Goal: Task Accomplishment & Management: Complete application form

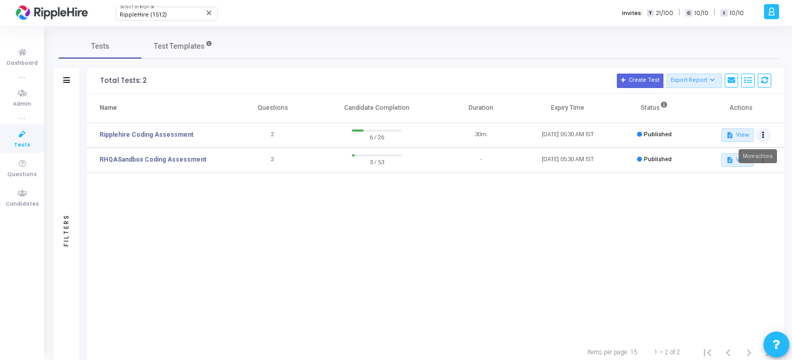
click at [763, 133] on icon at bounding box center [763, 135] width 3 height 5
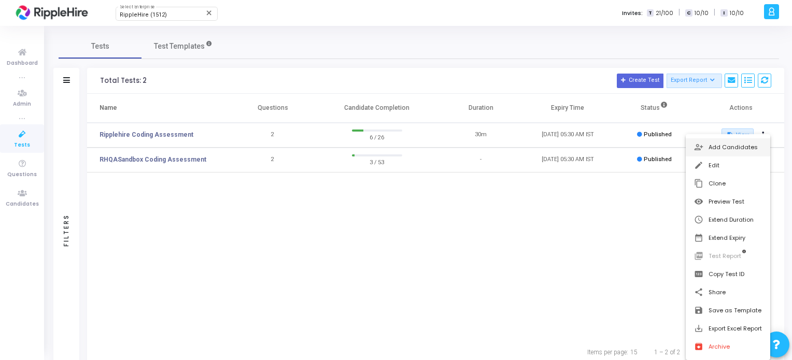
click at [735, 150] on button "person_add_alt Add Candidates" at bounding box center [728, 147] width 85 height 18
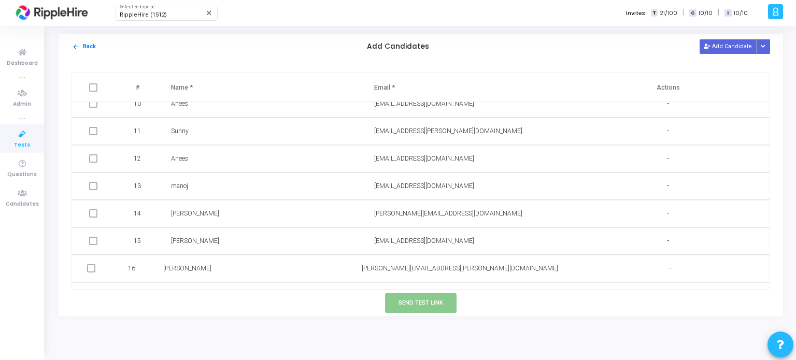
scroll to position [527, 0]
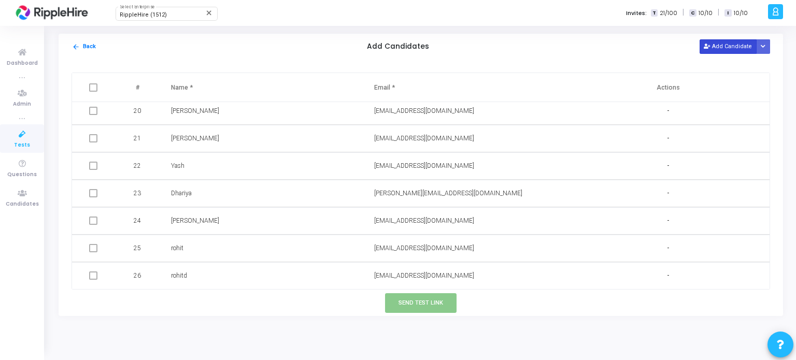
click at [720, 49] on button "Add Candidate" at bounding box center [728, 46] width 57 height 14
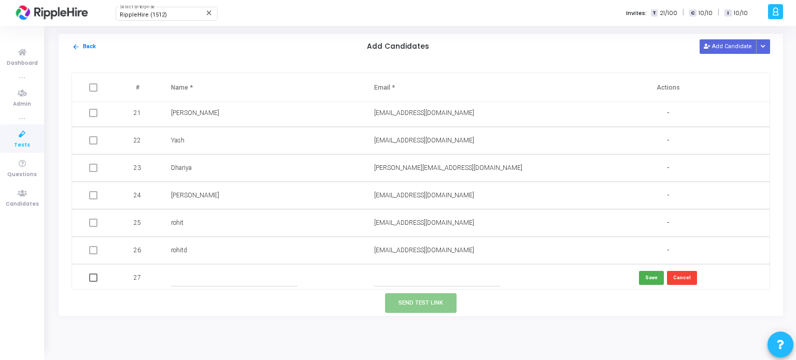
scroll to position [554, 0]
click at [391, 272] on input "text" at bounding box center [437, 276] width 126 height 17
paste input "[EMAIL_ADDRESS][DOMAIN_NAME]"
click at [377, 273] on input "drev245@yopmail.com" at bounding box center [437, 276] width 126 height 17
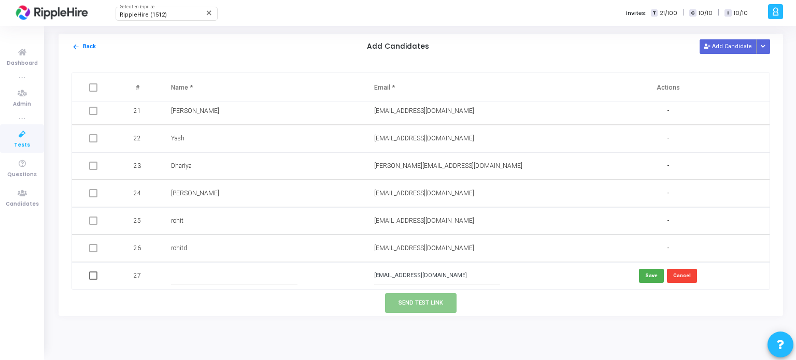
type input "drev245@yopmail.com"
click at [201, 271] on input "text" at bounding box center [234, 276] width 126 height 17
paste input "Mr John W drev"
drag, startPoint x: 193, startPoint y: 277, endPoint x: 219, endPoint y: 277, distance: 25.4
click at [219, 277] on input "Mr John W drev" at bounding box center [234, 276] width 126 height 17
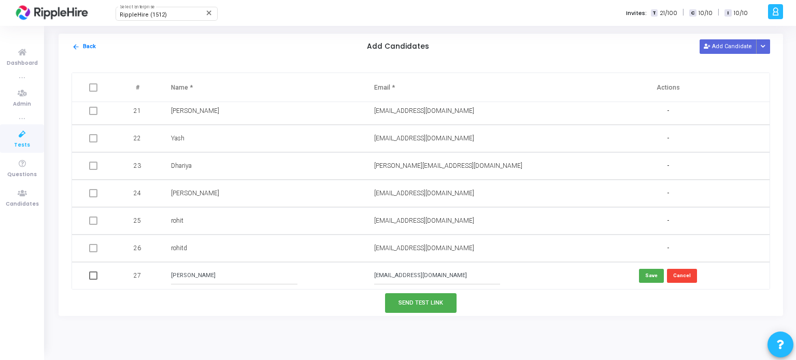
drag, startPoint x: 178, startPoint y: 275, endPoint x: 164, endPoint y: 277, distance: 14.6
click at [164, 277] on td "Mr John" at bounding box center [262, 275] width 203 height 27
click at [172, 275] on input "[PERSON_NAME]" at bounding box center [234, 276] width 126 height 17
type input "[PERSON_NAME]"
click at [89, 274] on span at bounding box center [93, 276] width 8 height 8
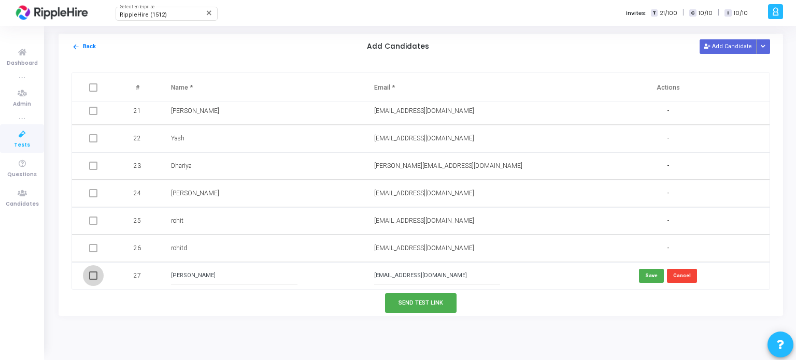
click at [93, 280] on input "checkbox" at bounding box center [93, 280] width 1 height 1
checkbox input "true"
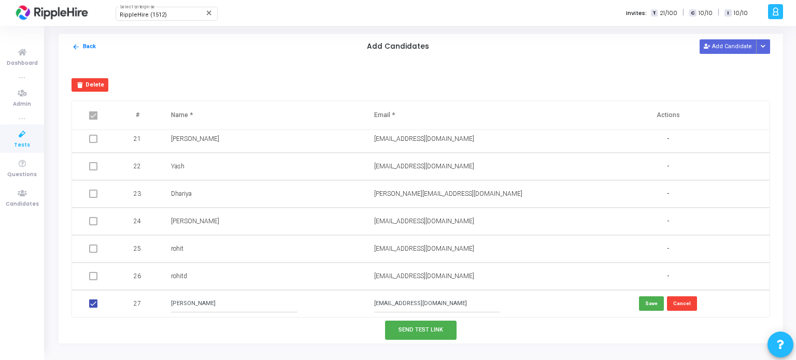
scroll to position [554, 0]
click at [423, 333] on button "Send Test Link" at bounding box center [421, 330] width 72 height 19
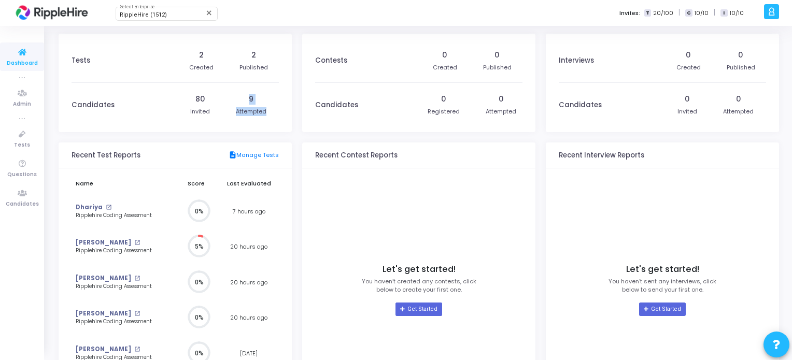
drag, startPoint x: 248, startPoint y: 101, endPoint x: 272, endPoint y: 118, distance: 29.3
click at [272, 118] on div "80 Invited 9 Attempted" at bounding box center [228, 105] width 101 height 44
drag, startPoint x: 187, startPoint y: 101, endPoint x: 216, endPoint y: 115, distance: 32.5
click at [216, 115] on div "80 Invited 9 Attempted" at bounding box center [228, 105] width 101 height 44
drag, startPoint x: 70, startPoint y: 105, endPoint x: 118, endPoint y: 109, distance: 48.4
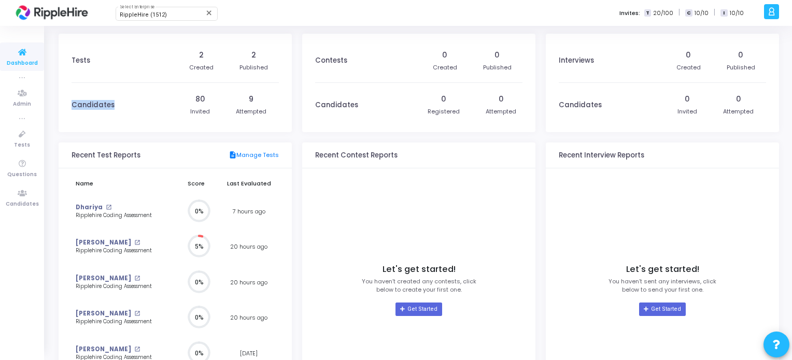
click at [118, 109] on kt-portlet-body "Tests 2 Created 2 Published Candidates 80 Invited 9 Attempted" at bounding box center [175, 83] width 233 height 99
drag, startPoint x: 73, startPoint y: 61, endPoint x: 106, endPoint y: 67, distance: 33.7
click at [106, 67] on div "Tests" at bounding box center [122, 61] width 101 height 44
drag, startPoint x: 201, startPoint y: 57, endPoint x: 216, endPoint y: 74, distance: 22.8
click at [216, 74] on div "2 Created 2 Published" at bounding box center [228, 61] width 101 height 44
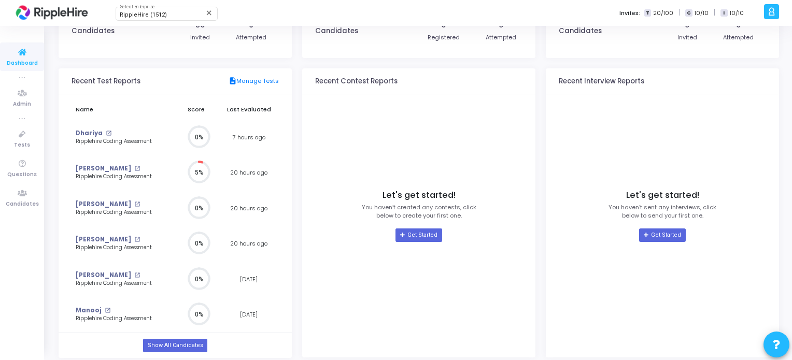
scroll to position [79, 0]
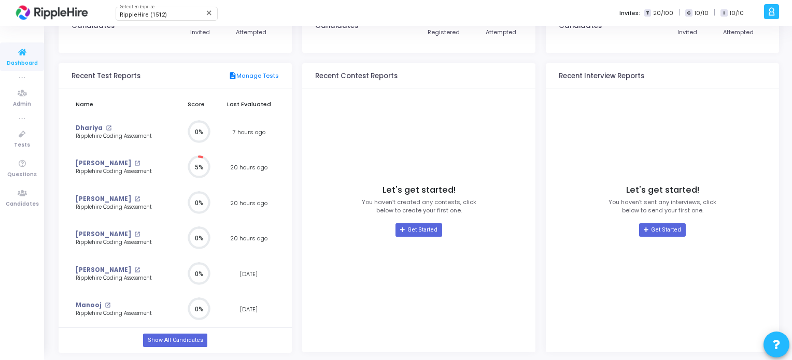
click at [202, 171] on circle at bounding box center [198, 167] width 13 height 13
click at [176, 344] on link "Show All Candidates" at bounding box center [175, 340] width 64 height 13
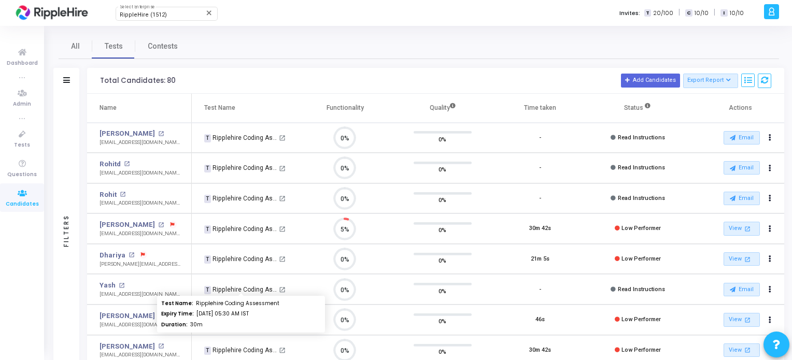
scroll to position [21, 26]
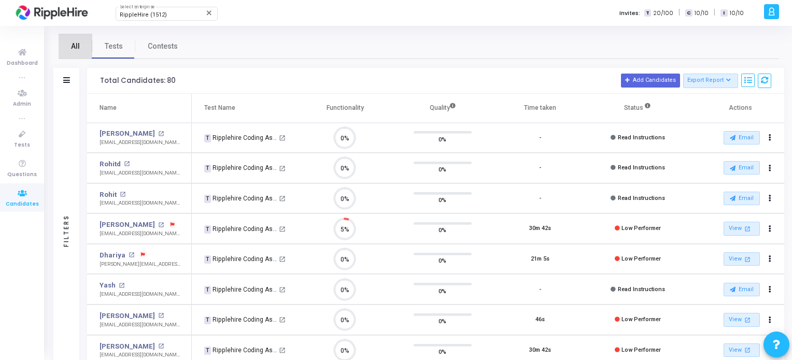
click at [82, 41] on link "All" at bounding box center [76, 46] width 34 height 25
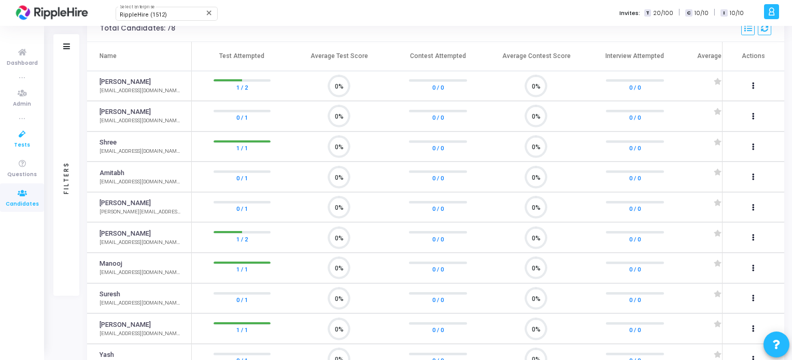
click at [20, 136] on icon at bounding box center [22, 134] width 22 height 13
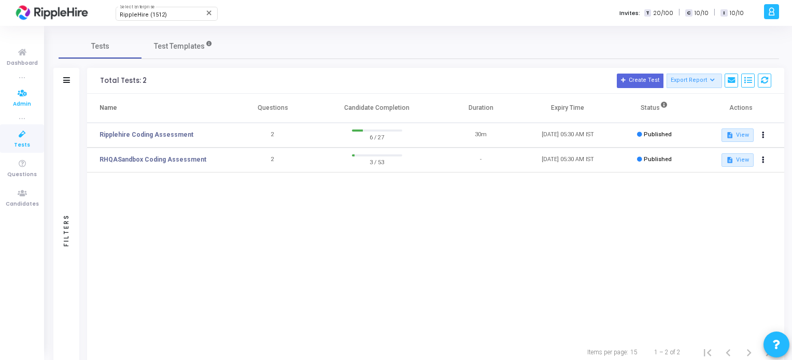
click at [25, 97] on icon at bounding box center [22, 93] width 22 height 13
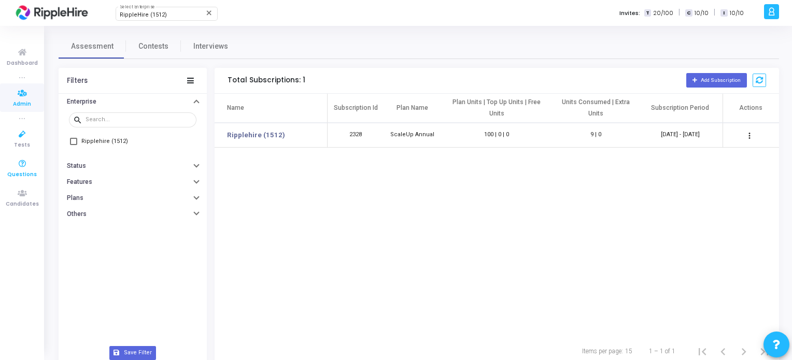
click at [30, 167] on icon at bounding box center [22, 164] width 22 height 13
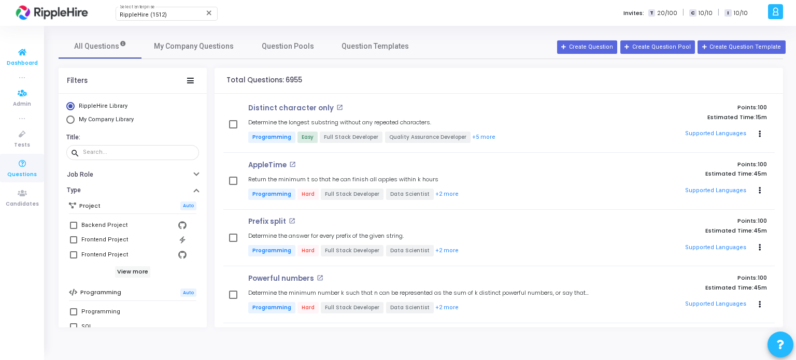
click at [19, 55] on icon at bounding box center [22, 52] width 22 height 13
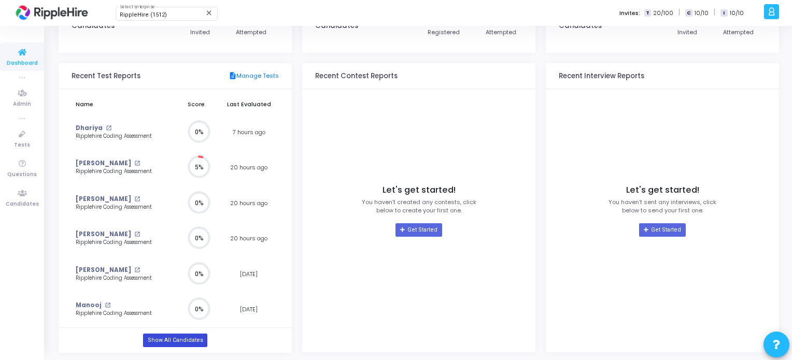
click at [179, 340] on link "Show All Candidates" at bounding box center [175, 340] width 64 height 13
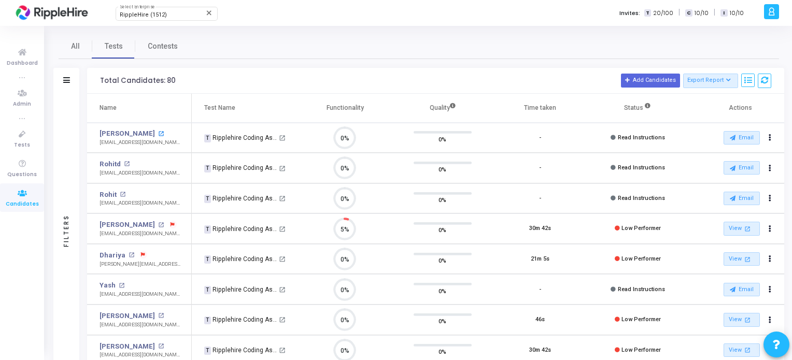
click at [158, 134] on mat-icon "open_in_new" at bounding box center [161, 134] width 6 height 6
click at [735, 133] on button "Email" at bounding box center [742, 137] width 36 height 13
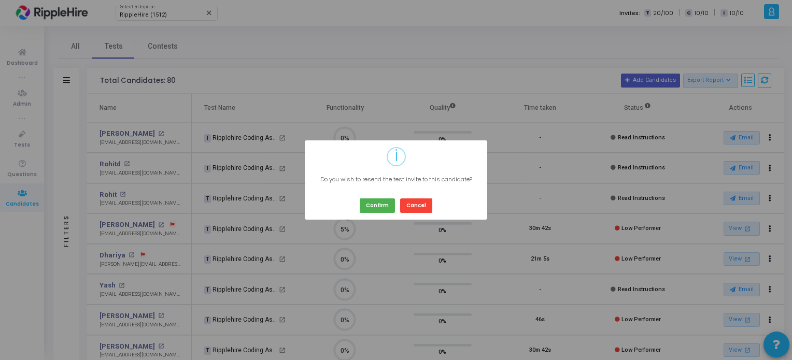
click at [398, 209] on div "Confirm Cancel" at bounding box center [396, 202] width 78 height 22
click at [387, 205] on button "Confirm" at bounding box center [377, 206] width 35 height 14
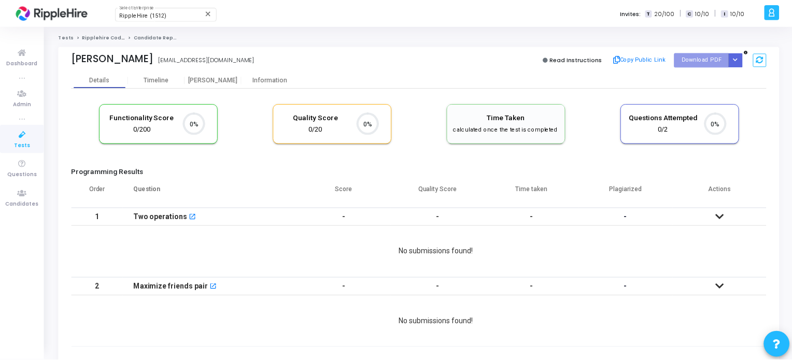
scroll to position [21, 26]
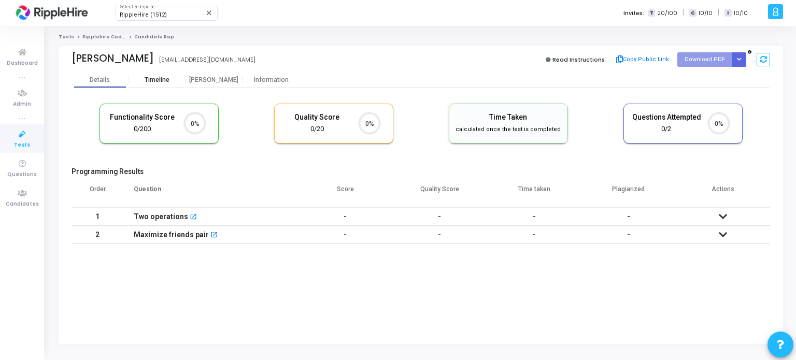
click at [147, 82] on div "Timeline" at bounding box center [157, 80] width 25 height 8
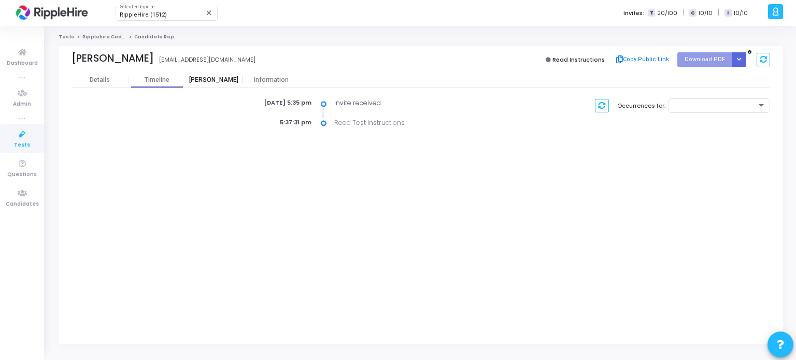
click at [211, 82] on div "Proctor" at bounding box center [214, 80] width 57 height 8
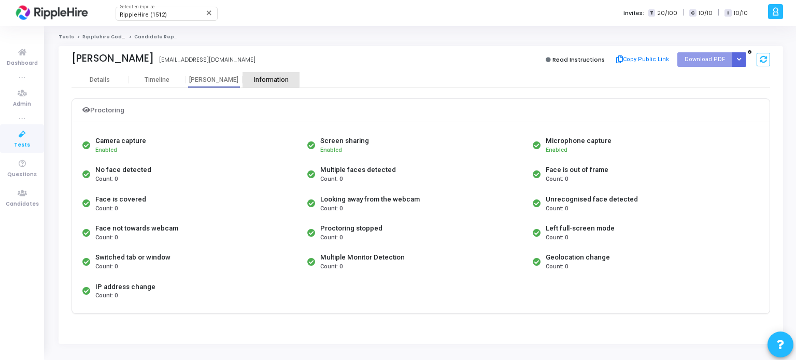
click at [265, 78] on div "Information" at bounding box center [271, 80] width 57 height 8
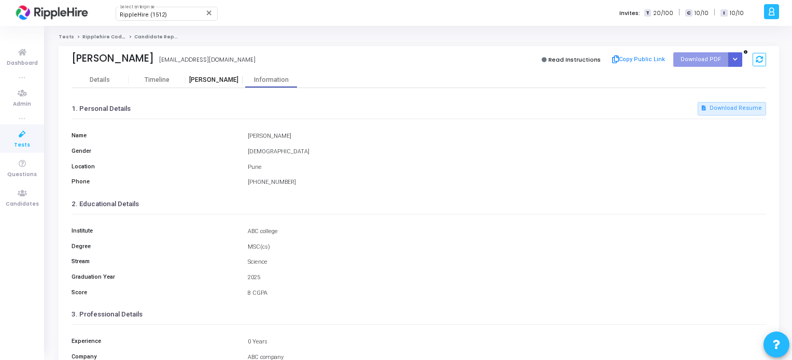
click at [208, 81] on div "Proctor" at bounding box center [214, 80] width 57 height 8
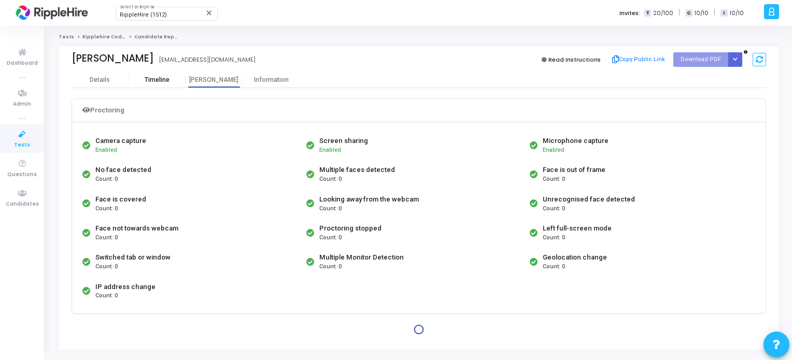
click at [162, 78] on div "Timeline" at bounding box center [157, 80] width 25 height 8
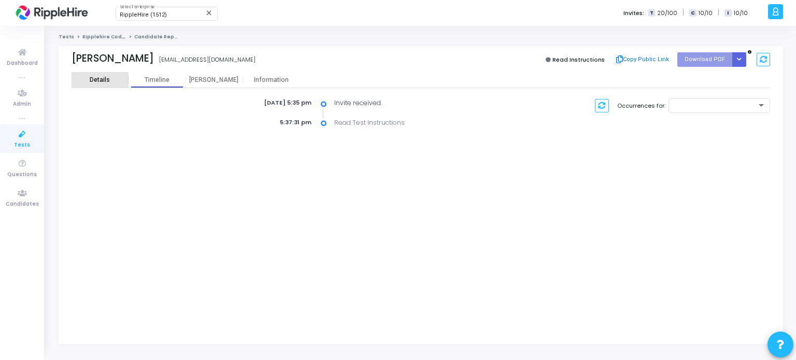
click at [114, 82] on div "Details" at bounding box center [100, 80] width 57 height 8
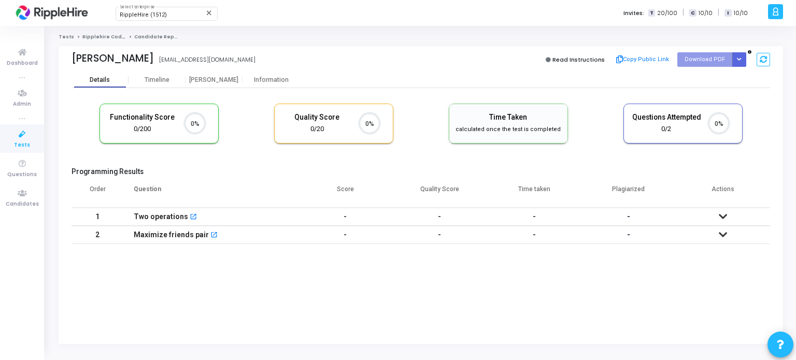
scroll to position [21, 26]
click at [143, 82] on div "Timeline" at bounding box center [157, 80] width 57 height 8
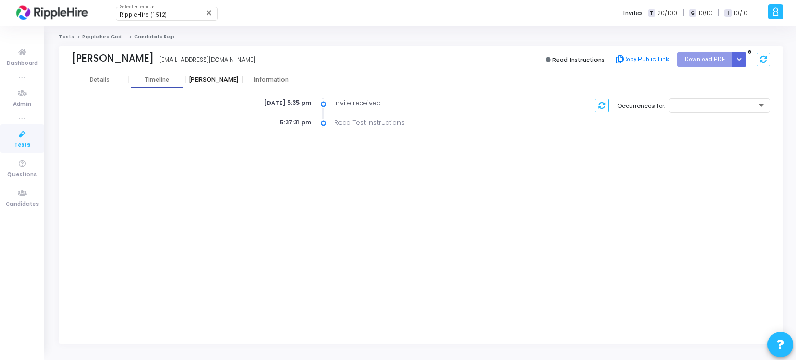
click at [201, 80] on div "Proctor" at bounding box center [214, 80] width 57 height 8
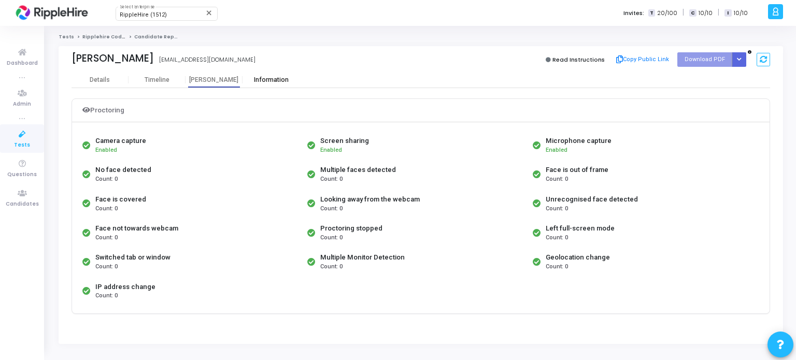
click at [275, 82] on div "Information" at bounding box center [271, 80] width 57 height 8
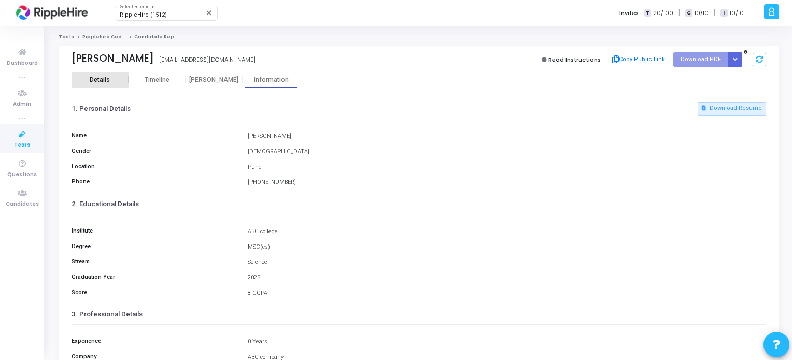
click at [95, 82] on div "Details" at bounding box center [100, 80] width 20 height 8
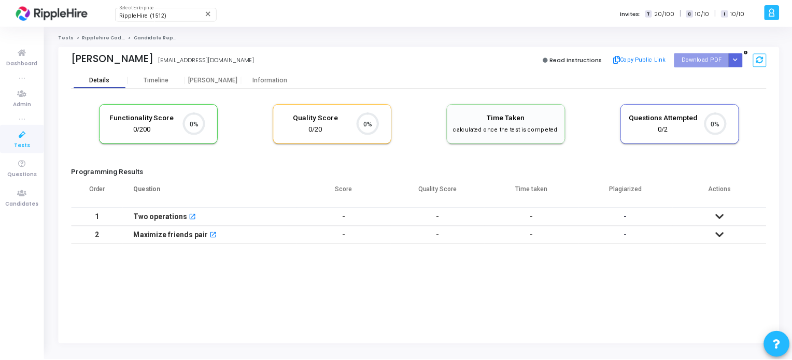
scroll to position [21, 26]
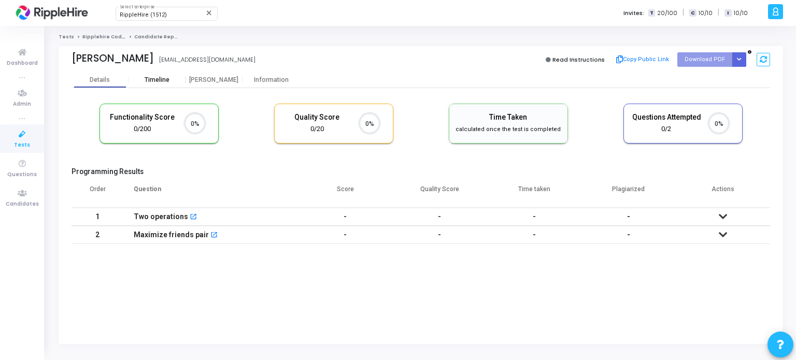
click at [151, 83] on div "Timeline" at bounding box center [157, 80] width 25 height 8
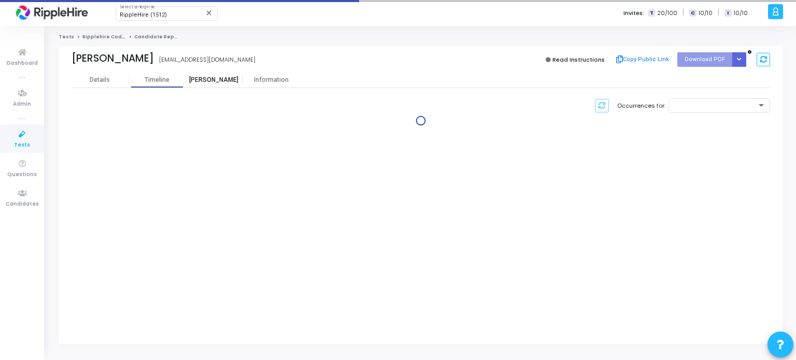
click at [207, 82] on div "Proctor" at bounding box center [214, 80] width 57 height 8
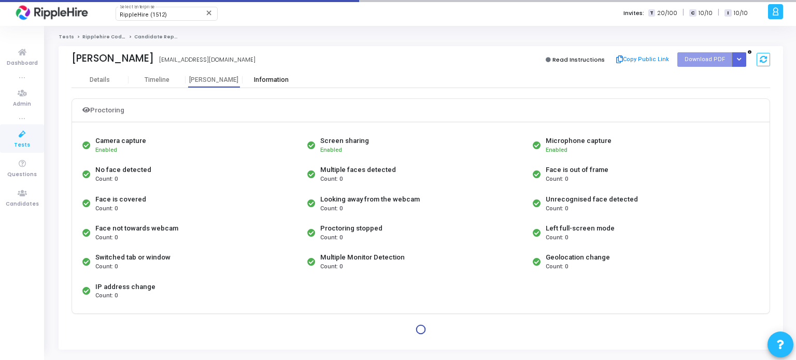
click at [272, 84] on div "Information" at bounding box center [271, 80] width 57 height 16
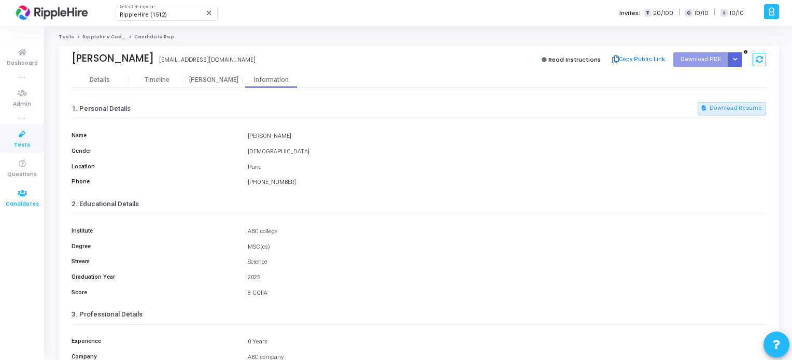
click at [35, 207] on span "Candidates" at bounding box center [22, 204] width 33 height 9
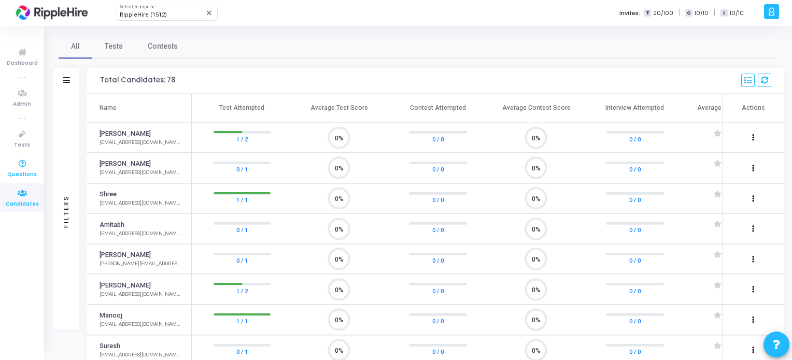
click at [16, 166] on icon at bounding box center [22, 164] width 22 height 13
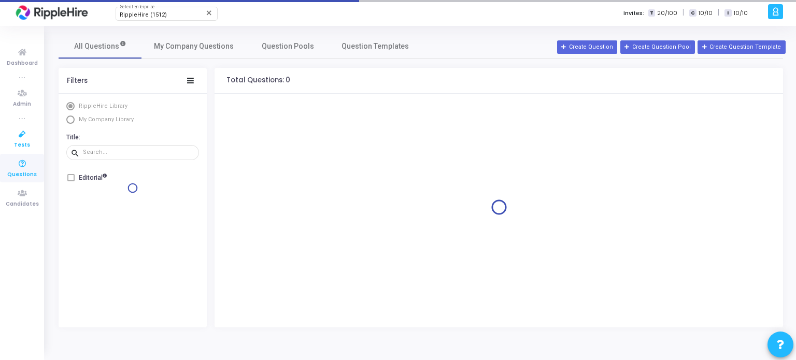
click at [17, 138] on icon at bounding box center [22, 134] width 22 height 13
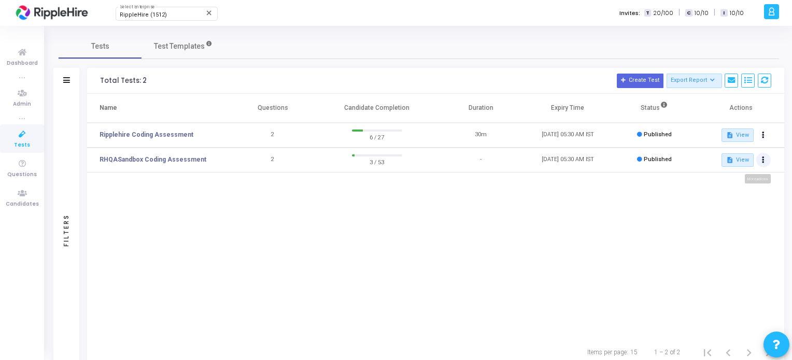
click at [768, 160] on button at bounding box center [763, 160] width 15 height 15
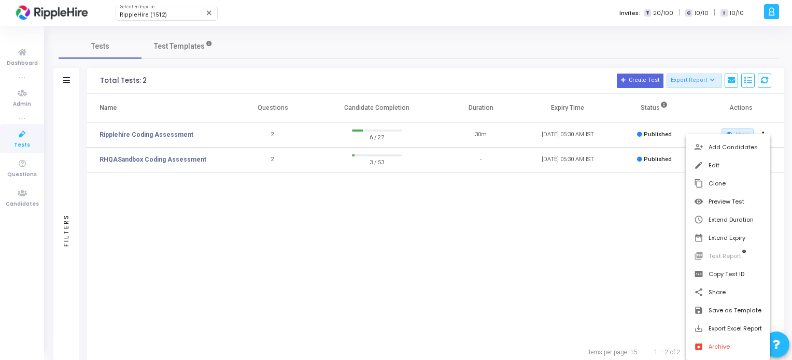
click at [424, 280] on div at bounding box center [396, 180] width 792 height 360
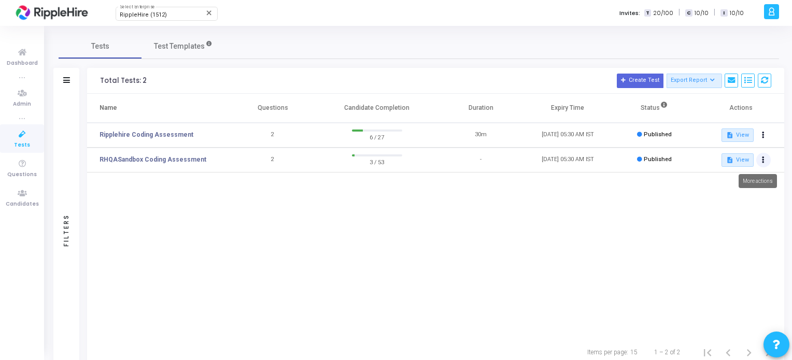
click at [765, 160] on button at bounding box center [763, 160] width 15 height 15
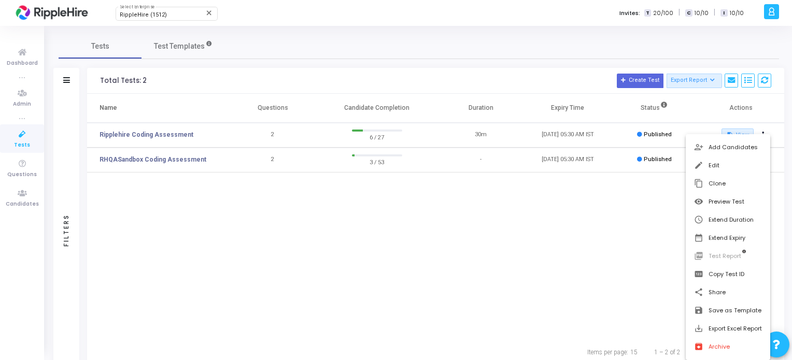
click at [629, 230] on div at bounding box center [396, 180] width 792 height 360
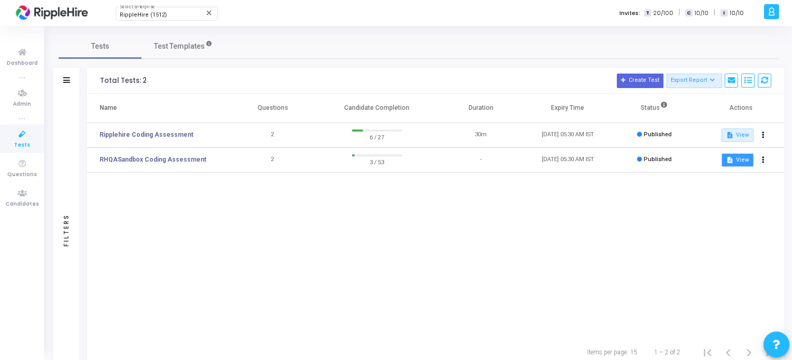
click at [741, 159] on button "description View" at bounding box center [738, 159] width 32 height 13
click at [764, 161] on icon at bounding box center [763, 160] width 3 height 5
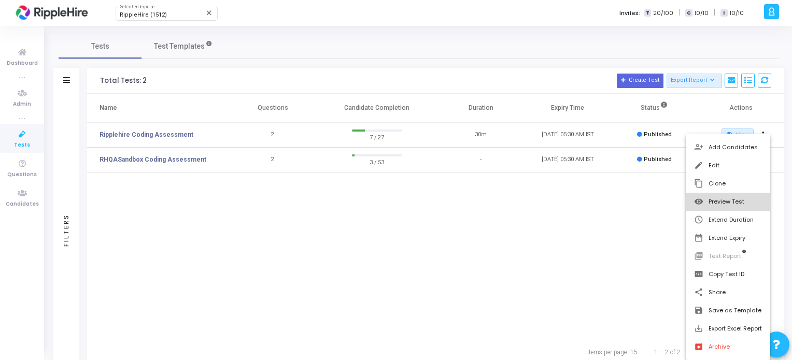
click at [725, 201] on button "visibility Preview Test" at bounding box center [728, 202] width 85 height 18
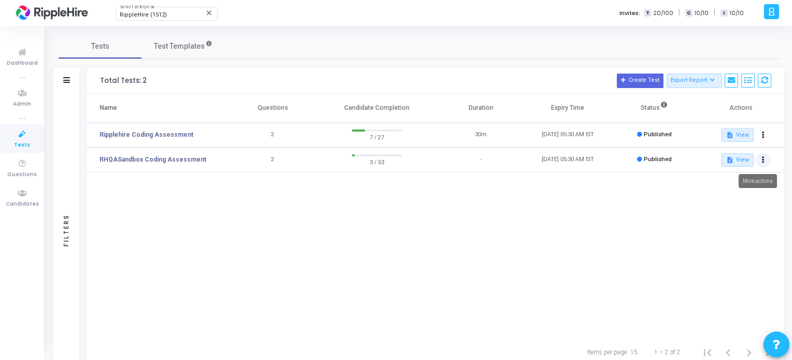
click at [757, 158] on button at bounding box center [763, 160] width 15 height 15
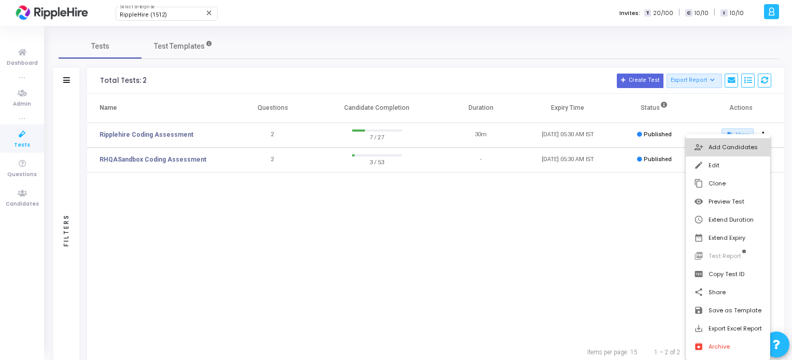
click at [703, 153] on button "person_add_alt Add Candidates" at bounding box center [728, 147] width 85 height 18
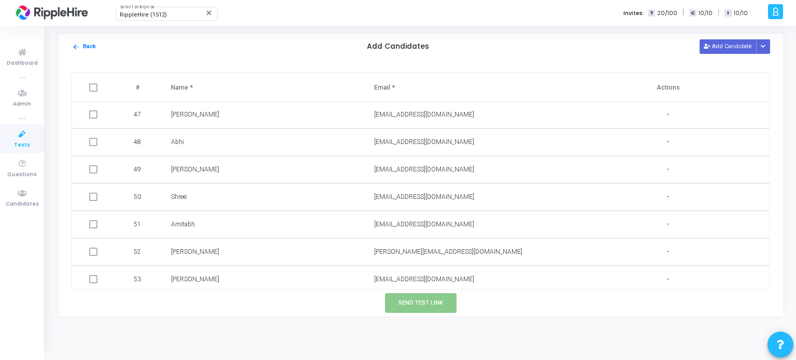
scroll to position [1269, 0]
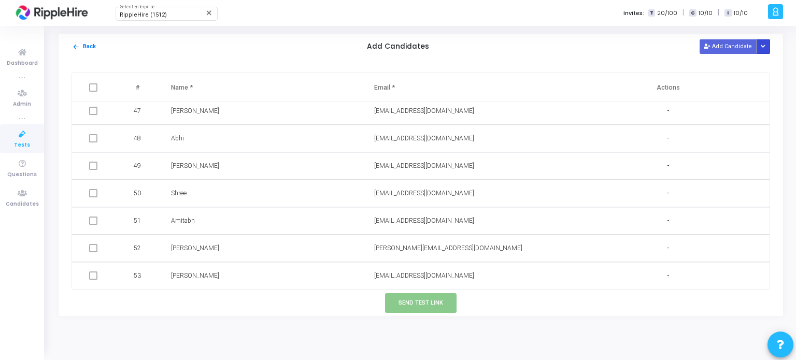
click at [766, 44] on button "Button group with nested dropdown" at bounding box center [763, 46] width 15 height 14
click at [726, 46] on button "Add Candidate" at bounding box center [728, 46] width 57 height 14
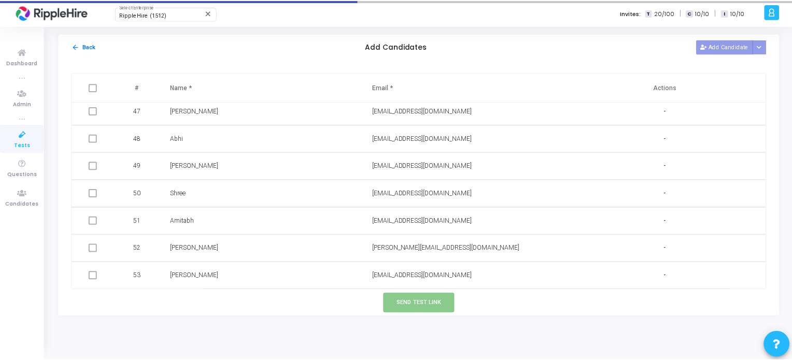
scroll to position [1296, 0]
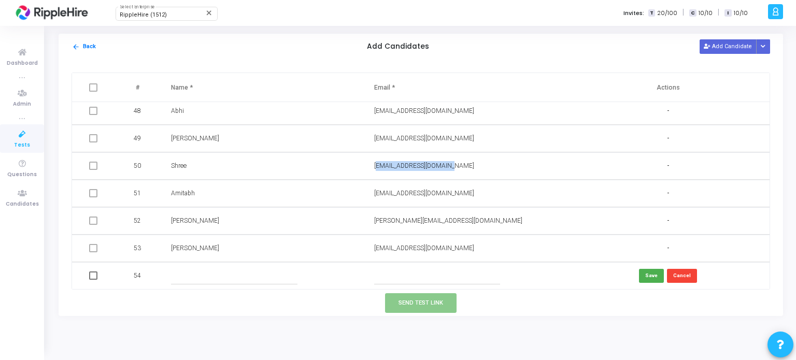
drag, startPoint x: 371, startPoint y: 170, endPoint x: 449, endPoint y: 168, distance: 78.8
click at [449, 168] on td "[EMAIL_ADDRESS][DOMAIN_NAME]" at bounding box center [465, 165] width 203 height 27
copy span "[EMAIL_ADDRESS][DOMAIN_NAME]"
click at [412, 280] on input "text" at bounding box center [437, 276] width 126 height 17
paste input "[EMAIL_ADDRESS][DOMAIN_NAME]"
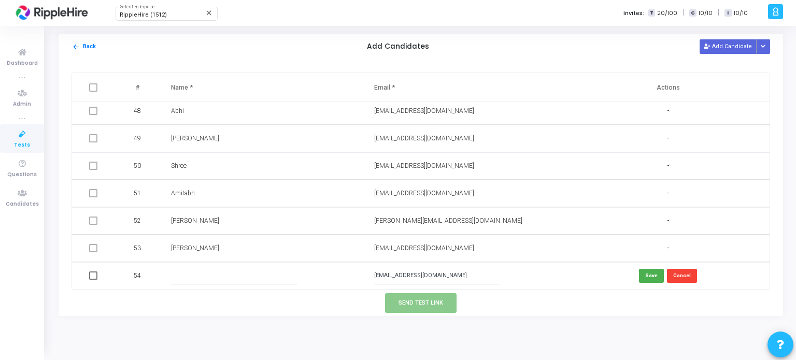
click at [391, 273] on input "[EMAIL_ADDRESS][DOMAIN_NAME]" at bounding box center [437, 276] width 126 height 17
type input "[EMAIL_ADDRESS][DOMAIN_NAME]"
click at [232, 278] on input "text" at bounding box center [234, 276] width 126 height 17
type input "[PERSON_NAME]"
click at [96, 275] on span at bounding box center [93, 276] width 8 height 8
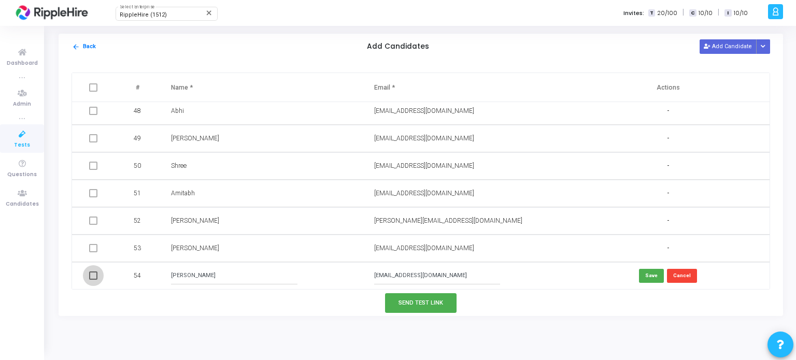
click at [93, 280] on input "checkbox" at bounding box center [93, 280] width 1 height 1
checkbox input "true"
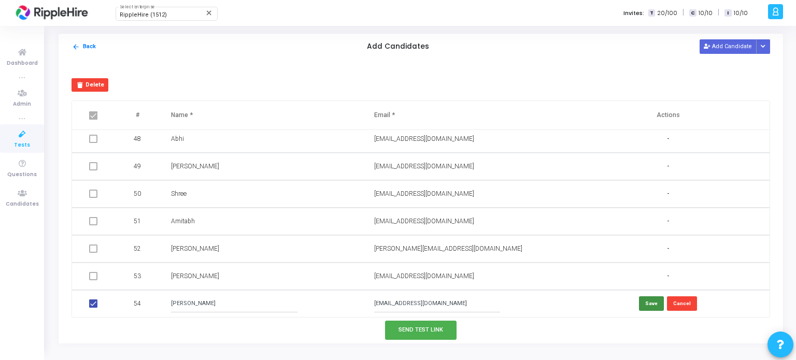
click at [645, 301] on button "Save" at bounding box center [651, 304] width 25 height 14
click at [97, 304] on span at bounding box center [93, 304] width 8 height 8
click at [93, 308] on input "checkbox" at bounding box center [93, 308] width 1 height 1
checkbox input "true"
checkbox input "false"
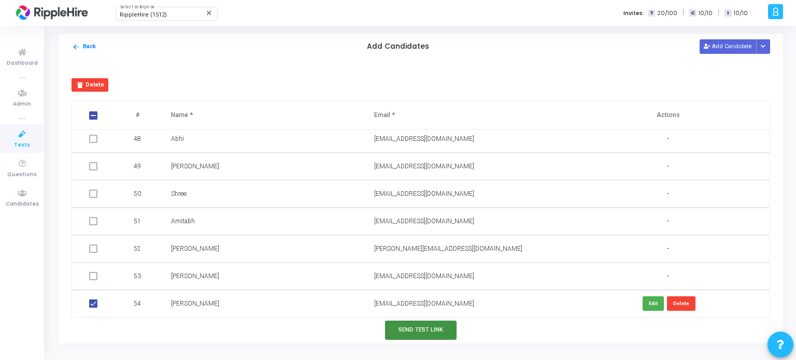
click at [420, 326] on button "Send Test Link" at bounding box center [421, 330] width 72 height 19
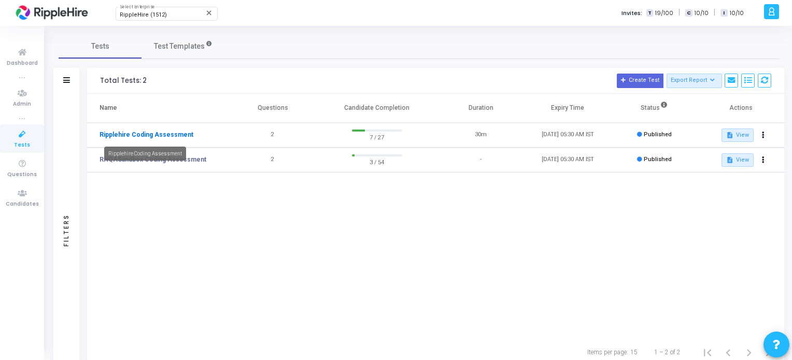
click at [141, 134] on link "Ripplehire Coding Assessment" at bounding box center [147, 134] width 94 height 9
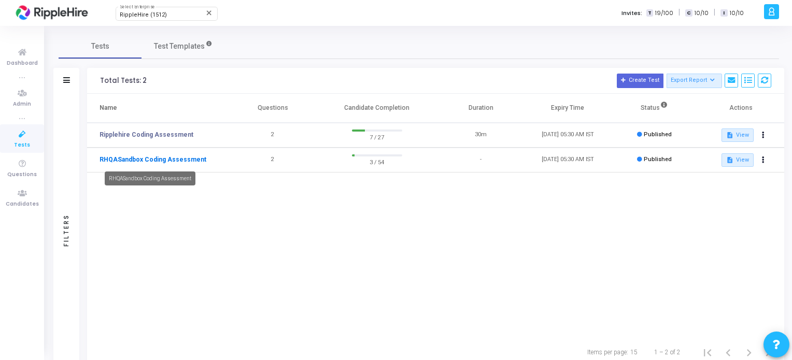
click at [199, 160] on link "RHQASandbox Coding Assessment" at bounding box center [153, 159] width 107 height 9
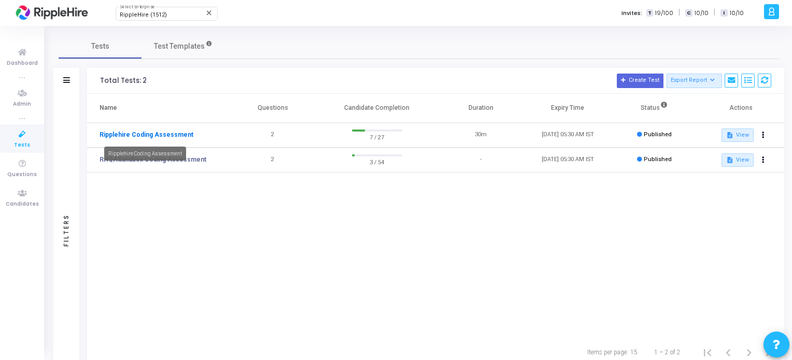
click at [122, 133] on link "Ripplehire Coding Assessment" at bounding box center [147, 134] width 94 height 9
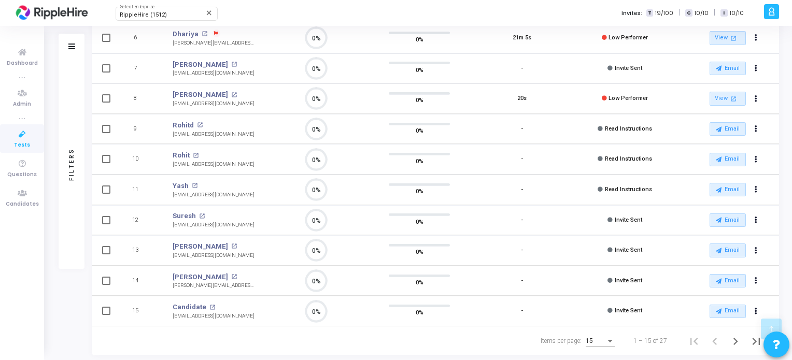
click at [603, 338] on div "15" at bounding box center [596, 341] width 20 height 7
click at [601, 332] on span "50" at bounding box center [600, 332] width 29 height 19
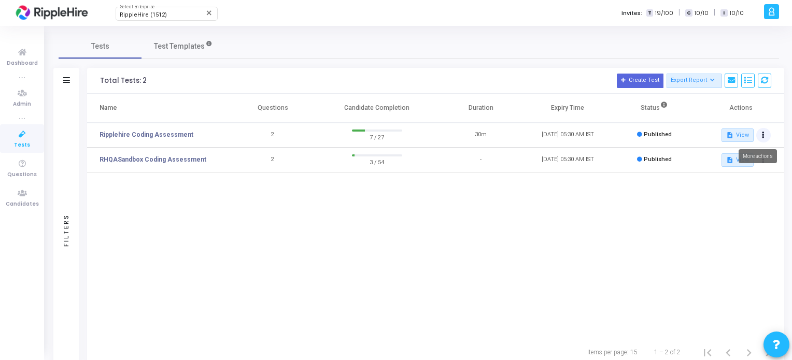
click at [764, 133] on icon at bounding box center [763, 135] width 3 height 5
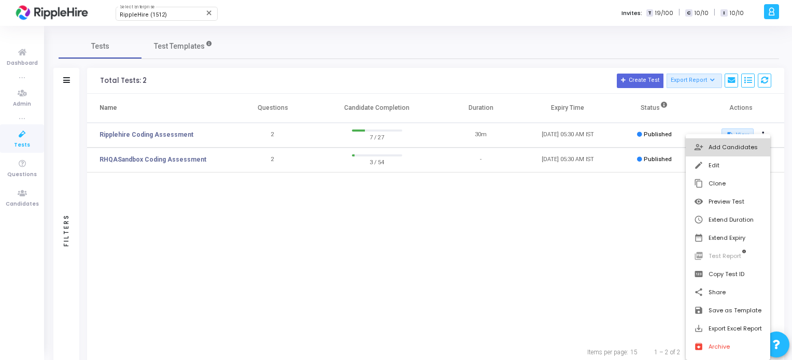
click at [724, 149] on button "person_add_alt Add Candidates" at bounding box center [728, 147] width 85 height 18
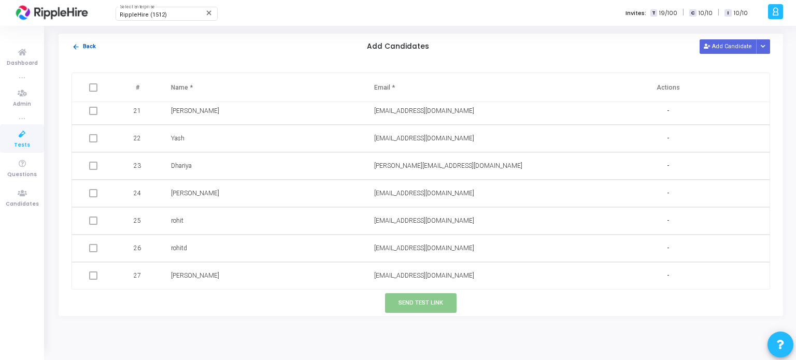
click at [78, 46] on mat-icon "arrow_back" at bounding box center [76, 47] width 8 height 8
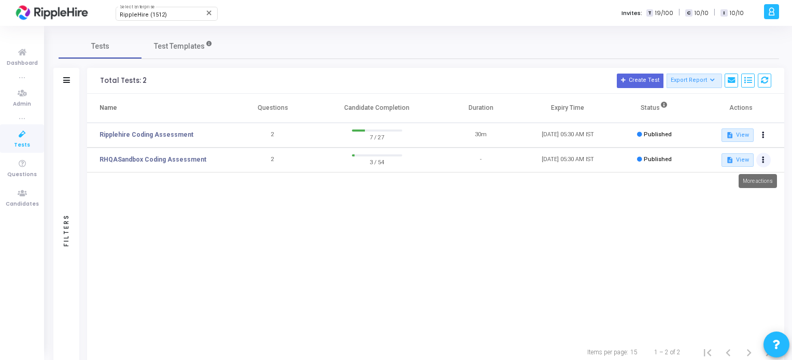
click at [758, 158] on button at bounding box center [763, 160] width 15 height 15
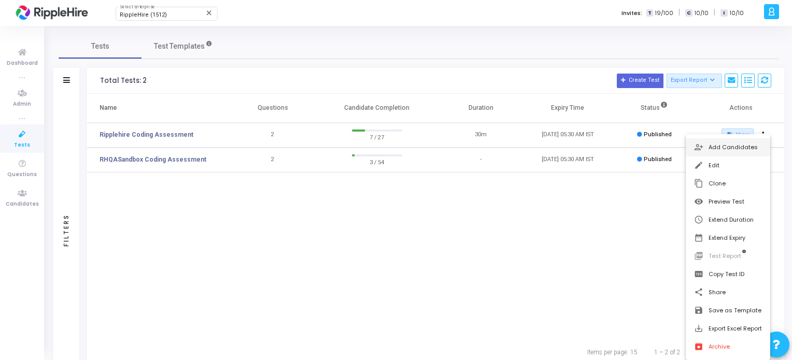
click at [727, 149] on button "person_add_alt Add Candidates" at bounding box center [728, 147] width 85 height 18
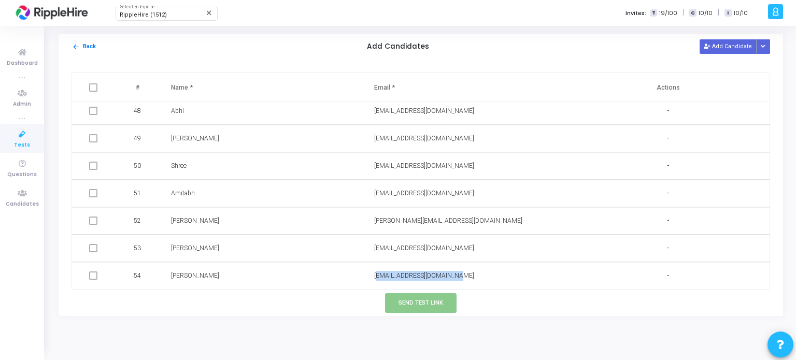
drag, startPoint x: 369, startPoint y: 278, endPoint x: 461, endPoint y: 284, distance: 92.5
click at [461, 284] on td "[EMAIL_ADDRESS][DOMAIN_NAME]" at bounding box center [465, 275] width 203 height 27
copy span "[EMAIL_ADDRESS][DOMAIN_NAME]"
click at [89, 277] on span at bounding box center [93, 276] width 8 height 8
click at [92, 277] on span at bounding box center [93, 276] width 8 height 8
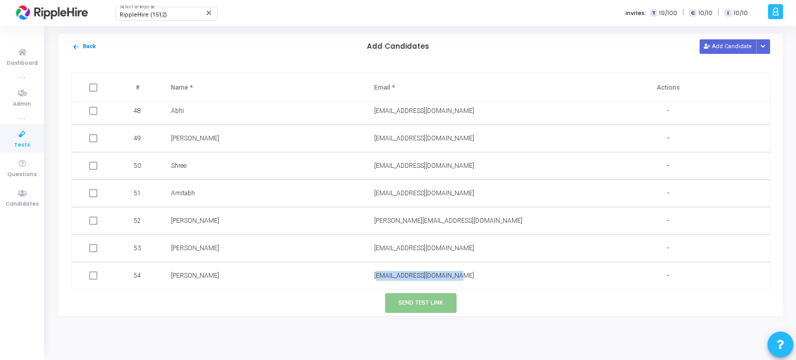
click at [92, 277] on span at bounding box center [93, 276] width 8 height 8
click at [251, 284] on td "[PERSON_NAME]" at bounding box center [262, 275] width 203 height 27
click at [88, 273] on td at bounding box center [94, 275] width 45 height 27
click at [350, 277] on td "[PERSON_NAME]" at bounding box center [262, 275] width 203 height 27
click at [89, 49] on button "arrow_back Back" at bounding box center [84, 47] width 25 height 10
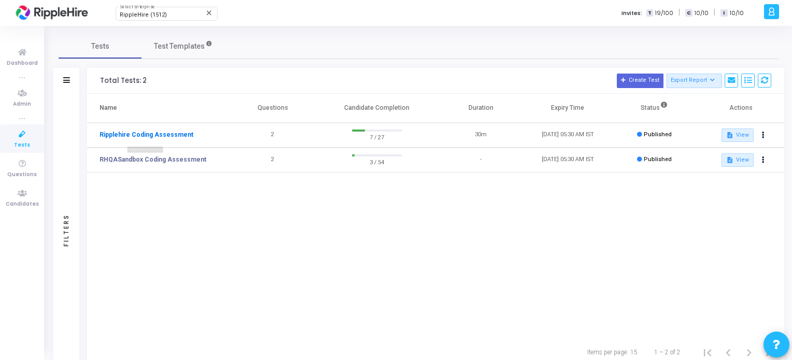
click at [161, 136] on link "Ripplehire Coding Assessment" at bounding box center [147, 134] width 94 height 9
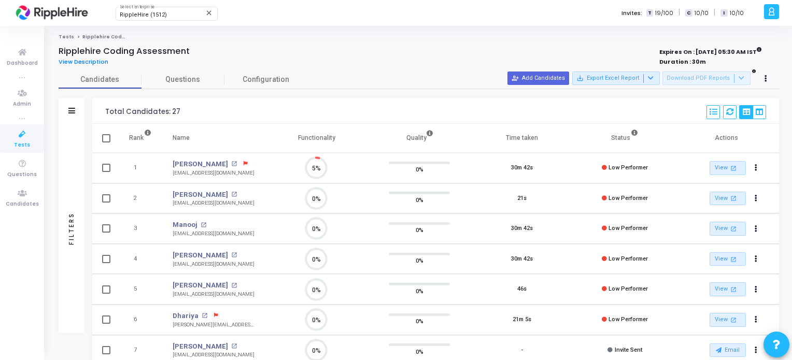
scroll to position [21, 26]
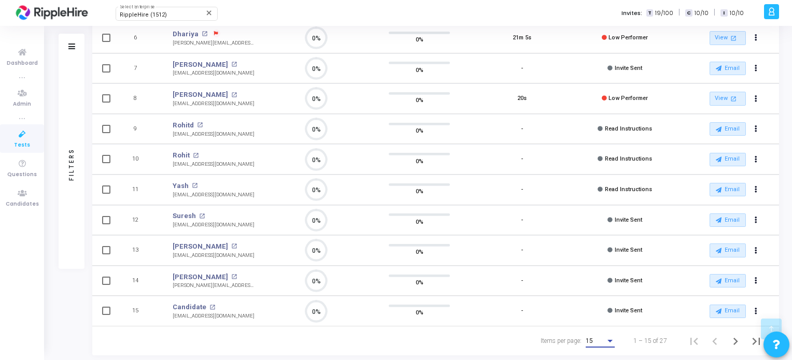
click at [598, 338] on div "15" at bounding box center [596, 341] width 20 height 7
click at [597, 333] on span "50" at bounding box center [600, 332] width 29 height 19
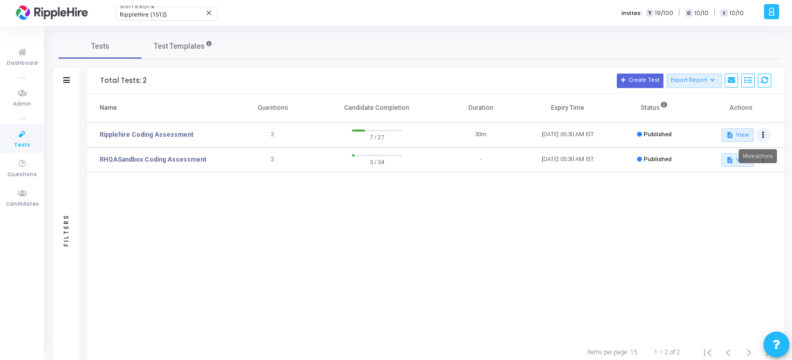
click at [767, 134] on button at bounding box center [763, 135] width 15 height 15
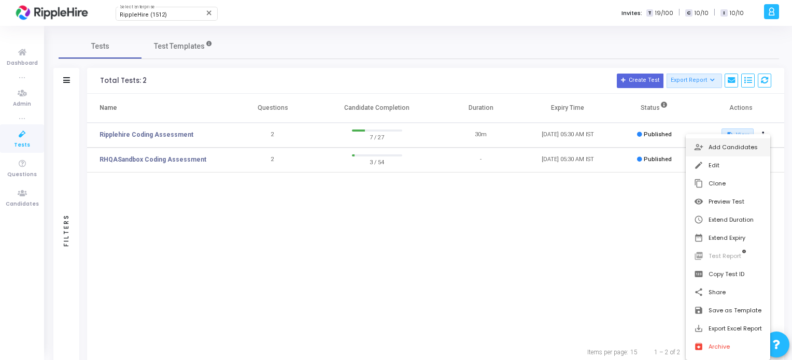
click at [731, 148] on button "person_add_alt Add Candidates" at bounding box center [728, 147] width 85 height 18
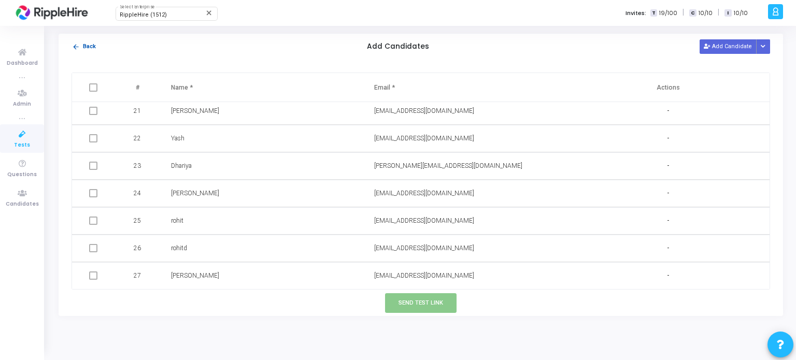
click at [82, 48] on button "arrow_back Back" at bounding box center [84, 47] width 25 height 10
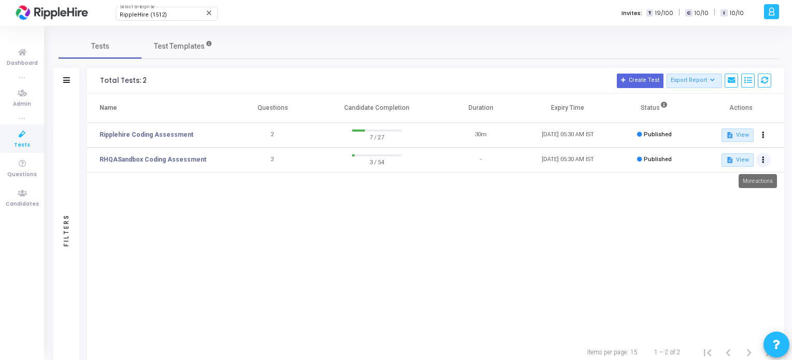
click at [761, 161] on button at bounding box center [763, 160] width 15 height 15
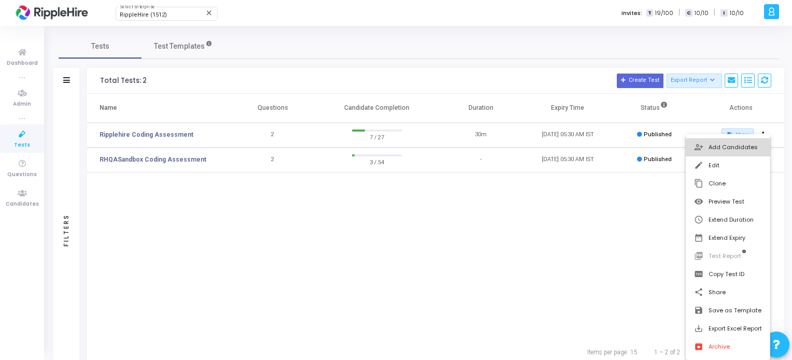
click at [715, 147] on button "person_add_alt Add Candidates" at bounding box center [728, 147] width 85 height 18
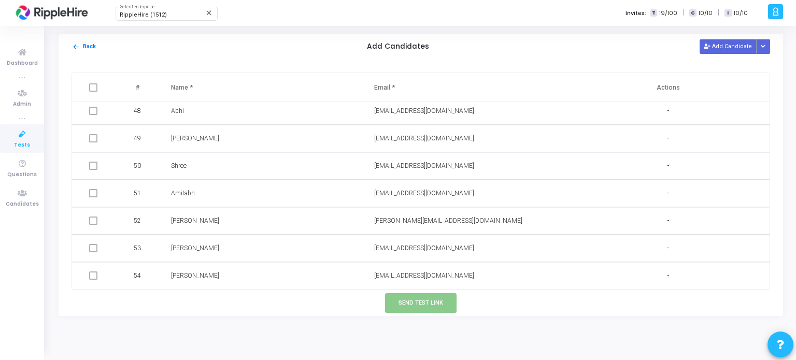
click at [88, 276] on td at bounding box center [94, 275] width 45 height 27
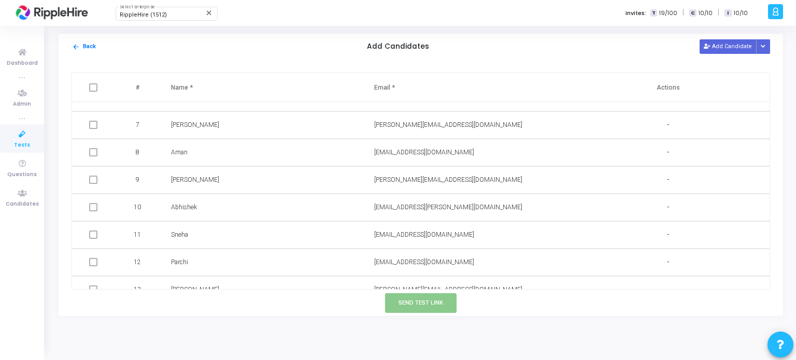
click at [92, 88] on span at bounding box center [93, 87] width 8 height 8
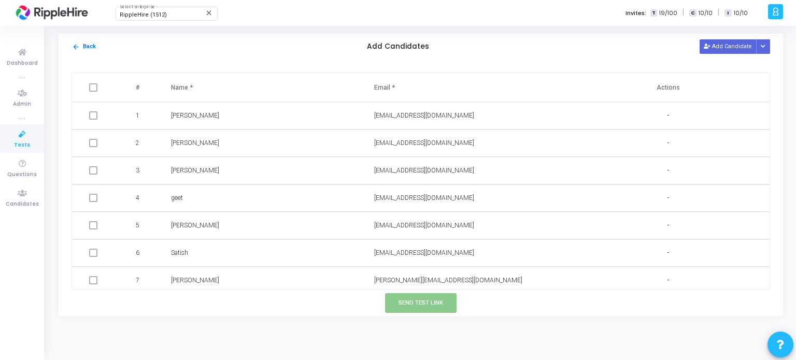
click at [92, 89] on span at bounding box center [93, 87] width 8 height 8
click at [87, 51] on button "arrow_back Back" at bounding box center [84, 47] width 25 height 10
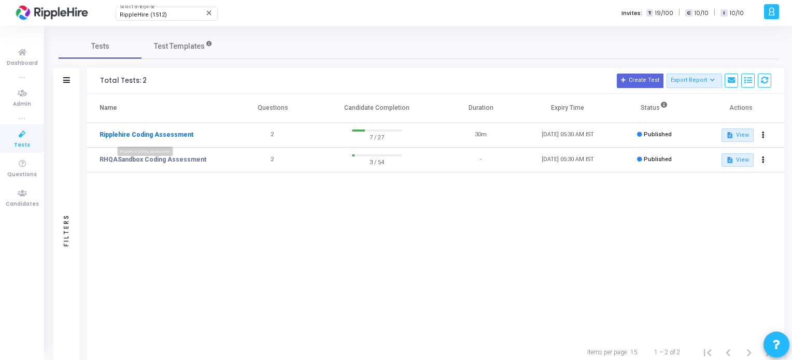
click at [160, 130] on link "Ripplehire Coding Assessment" at bounding box center [147, 134] width 94 height 9
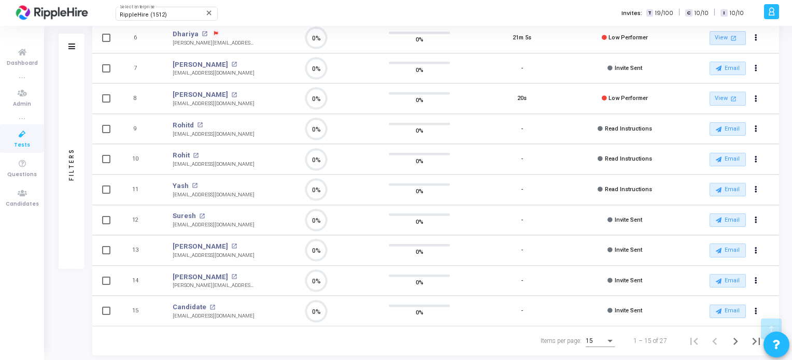
click at [598, 340] on div "15" at bounding box center [596, 341] width 20 height 7
click at [601, 340] on span "50" at bounding box center [600, 332] width 29 height 19
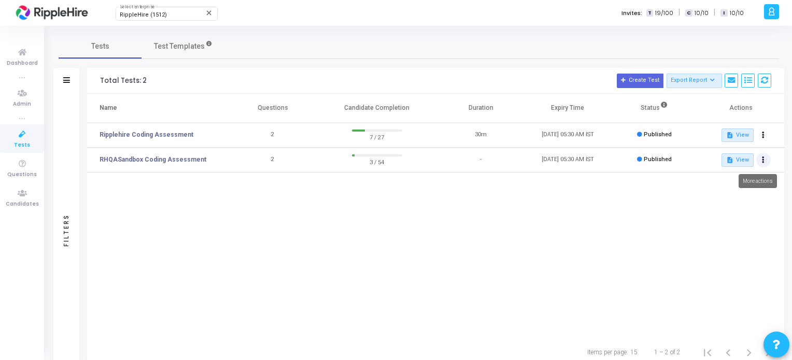
click at [767, 157] on button at bounding box center [763, 160] width 15 height 15
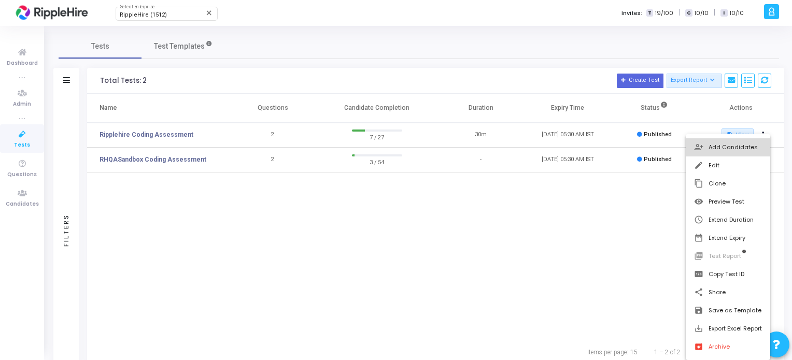
click at [710, 146] on button "person_add_alt Add Candidates" at bounding box center [728, 147] width 85 height 18
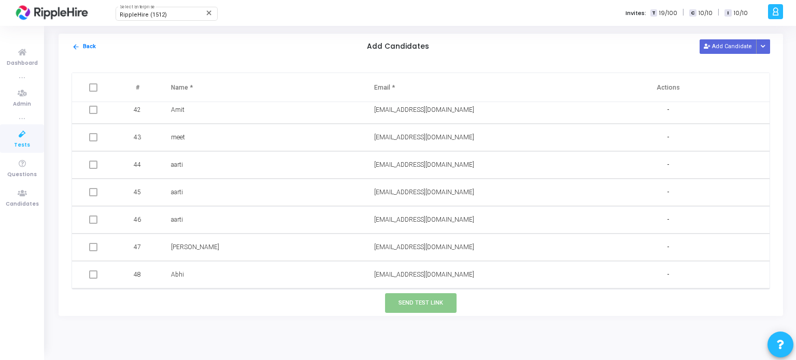
scroll to position [1296, 0]
click at [735, 43] on button "Add Candidate" at bounding box center [728, 46] width 57 height 14
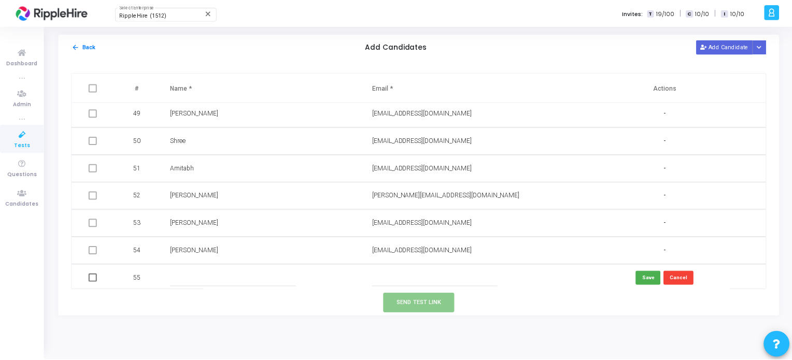
scroll to position [1324, 0]
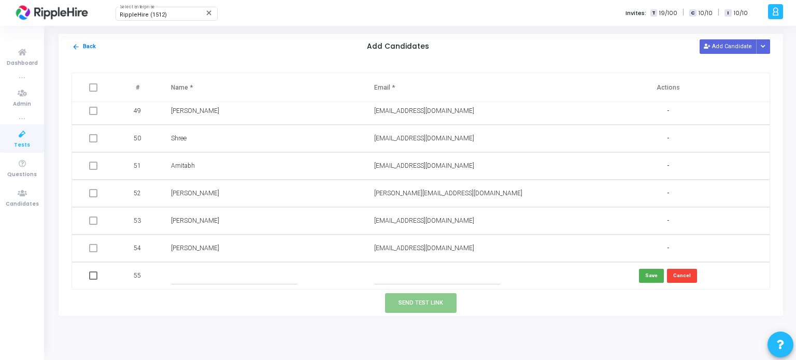
click at [458, 250] on div "[EMAIL_ADDRESS][DOMAIN_NAME]" at bounding box center [464, 249] width 180 height 10
click at [90, 247] on span at bounding box center [93, 248] width 8 height 8
click at [180, 280] on input "text" at bounding box center [234, 276] width 126 height 17
click at [417, 282] on input "text" at bounding box center [437, 276] width 126 height 17
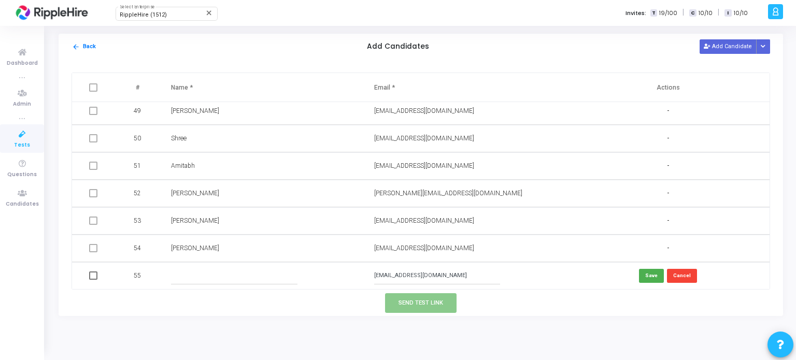
type input "[EMAIL_ADDRESS][DOMAIN_NAME]"
click at [164, 270] on td at bounding box center [262, 275] width 203 height 27
click at [193, 270] on input "text" at bounding box center [234, 276] width 126 height 17
type input "[PERSON_NAME]"
click at [218, 314] on div "Send Test Link" at bounding box center [421, 303] width 725 height 26
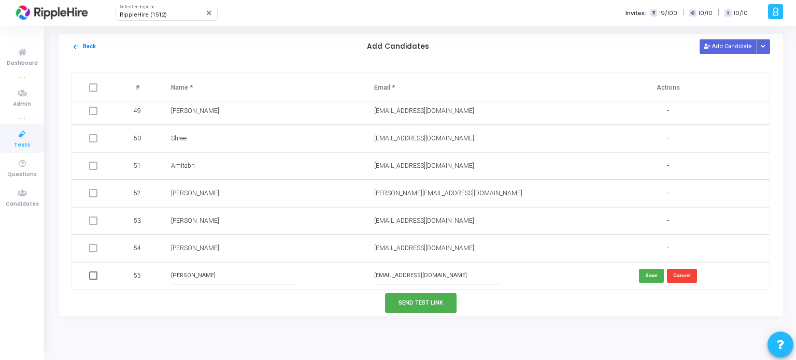
click at [91, 279] on span at bounding box center [93, 276] width 8 height 8
click at [93, 280] on input "checkbox" at bounding box center [93, 280] width 1 height 1
checkbox input "true"
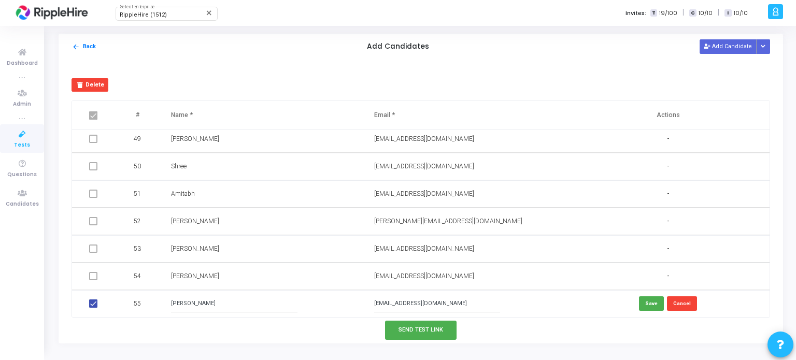
drag, startPoint x: 367, startPoint y: 302, endPoint x: 446, endPoint y: 300, distance: 79.4
click at [446, 300] on td "[EMAIL_ADDRESS][DOMAIN_NAME]" at bounding box center [465, 303] width 203 height 27
drag, startPoint x: 446, startPoint y: 300, endPoint x: 365, endPoint y: 306, distance: 81.7
click at [365, 306] on td "[EMAIL_ADDRESS][DOMAIN_NAME]" at bounding box center [465, 303] width 203 height 27
click at [423, 335] on button "Send Test Link" at bounding box center [421, 330] width 72 height 19
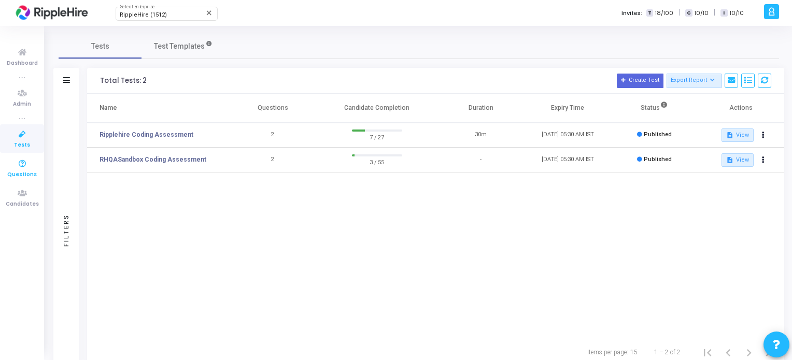
click at [20, 168] on icon at bounding box center [22, 164] width 22 height 13
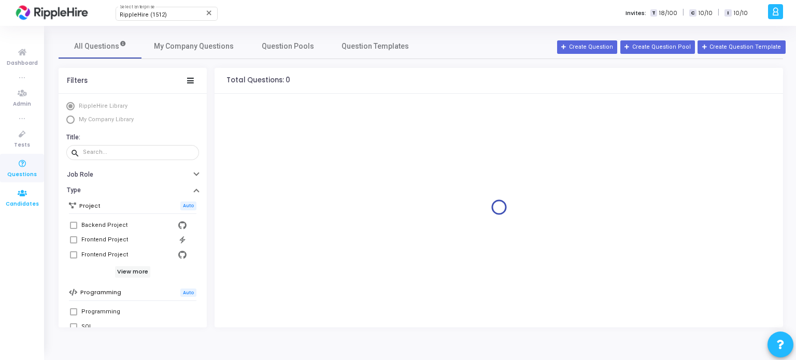
click at [22, 196] on icon at bounding box center [22, 193] width 22 height 13
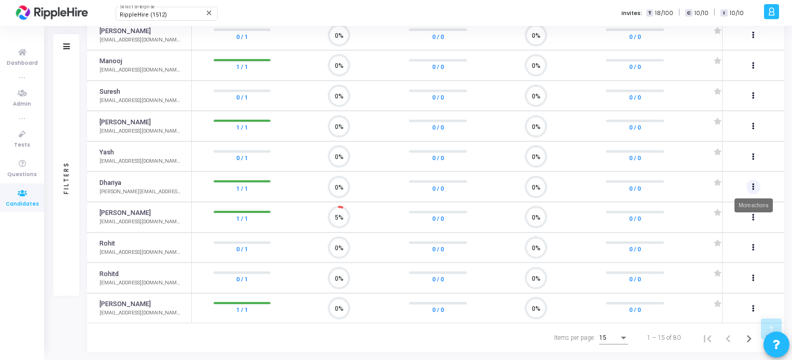
click at [756, 182] on button at bounding box center [754, 187] width 15 height 15
click at [752, 242] on div at bounding box center [396, 180] width 792 height 360
click at [755, 271] on button at bounding box center [754, 278] width 15 height 15
click at [744, 293] on button "person_add_alt Add To Test" at bounding box center [727, 295] width 65 height 18
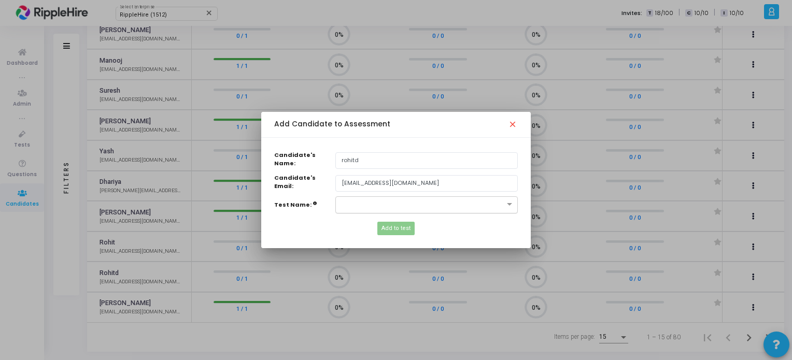
click at [375, 200] on input "text" at bounding box center [416, 204] width 150 height 9
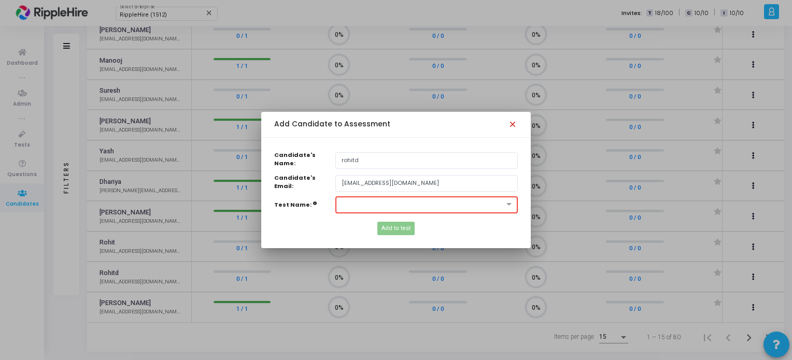
click at [513, 126] on mat-icon "close" at bounding box center [514, 126] width 12 height 12
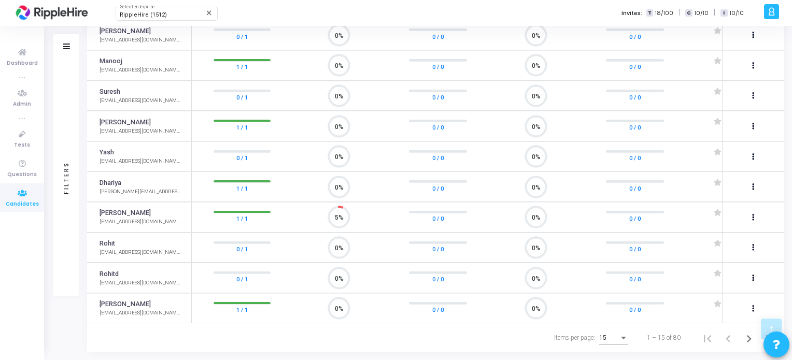
click at [620, 339] on div "Items per page:" at bounding box center [623, 338] width 9 height 8
click at [618, 333] on span "50" at bounding box center [614, 333] width 29 height 19
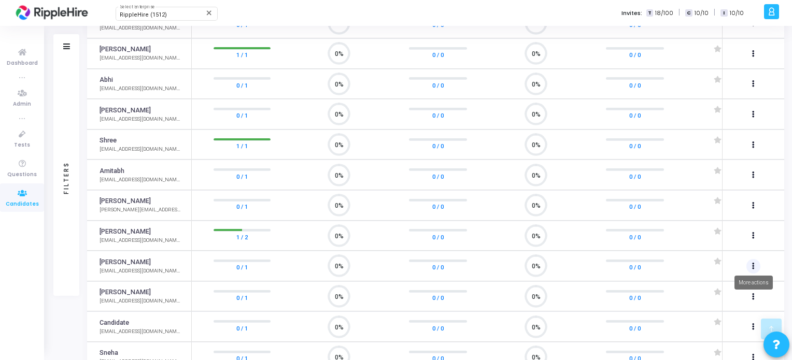
click at [747, 259] on button at bounding box center [754, 266] width 15 height 15
click at [730, 276] on button "person_add_alt Add To Test" at bounding box center [727, 282] width 65 height 18
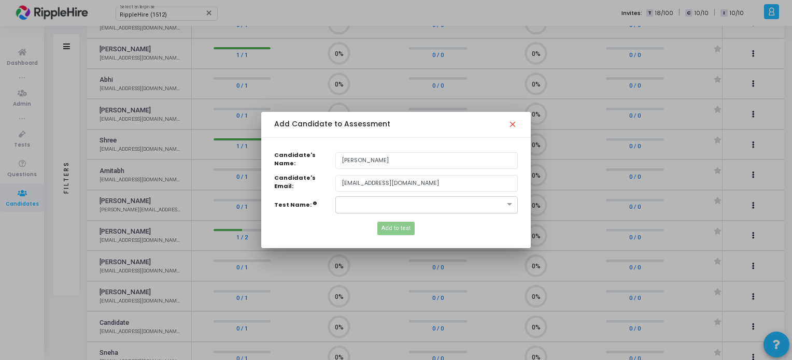
click at [386, 204] on input "text" at bounding box center [416, 204] width 150 height 9
click at [383, 218] on span "Ripplehire Coding Assessment (193938)" at bounding box center [398, 219] width 114 height 8
click at [481, 207] on div "× Ripplehire Coding Assessment (193938)" at bounding box center [426, 204] width 182 height 17
click at [511, 122] on div "Add Candidate to Assessment close" at bounding box center [396, 124] width 244 height 25
click at [511, 125] on mat-icon "close" at bounding box center [514, 126] width 12 height 12
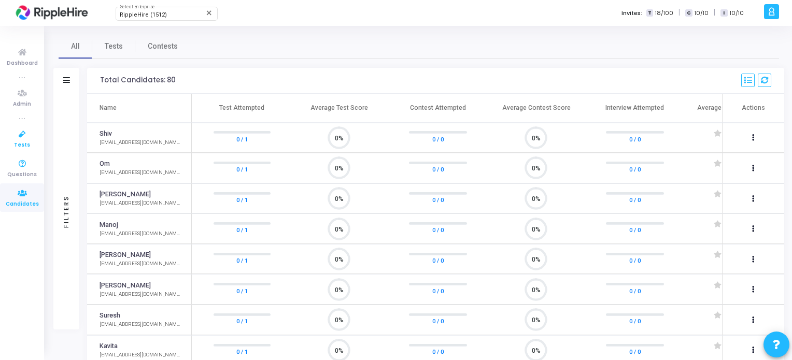
click at [21, 130] on icon at bounding box center [22, 134] width 22 height 13
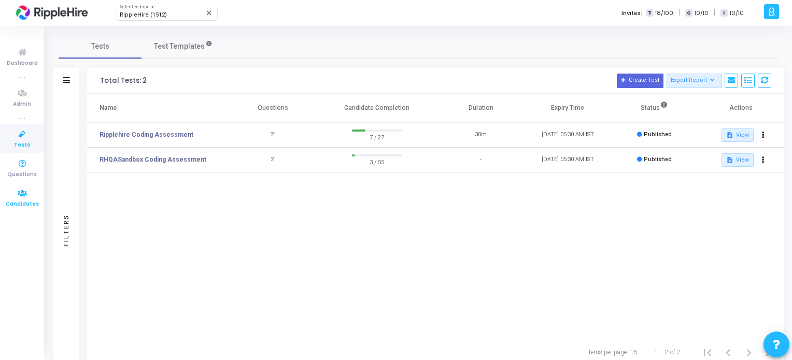
click at [17, 199] on icon at bounding box center [22, 193] width 22 height 13
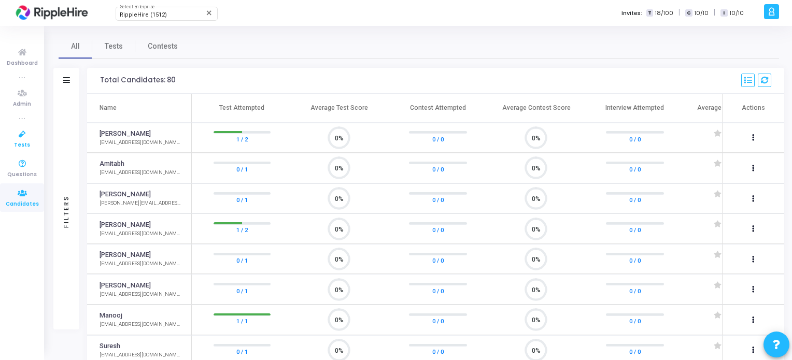
click at [22, 137] on icon at bounding box center [22, 134] width 22 height 13
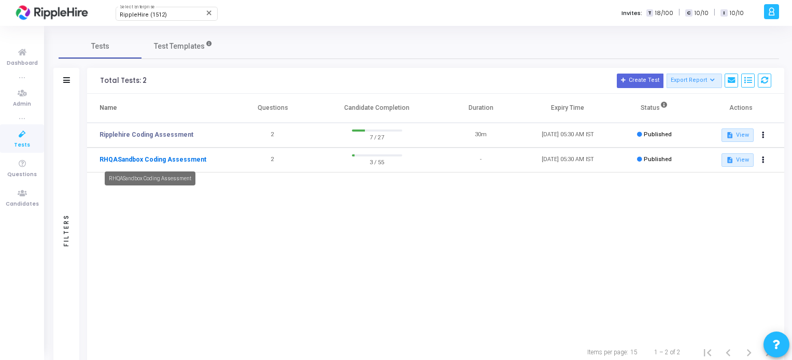
click at [142, 155] on link "RHQASandbox Coding Assessment" at bounding box center [153, 159] width 107 height 9
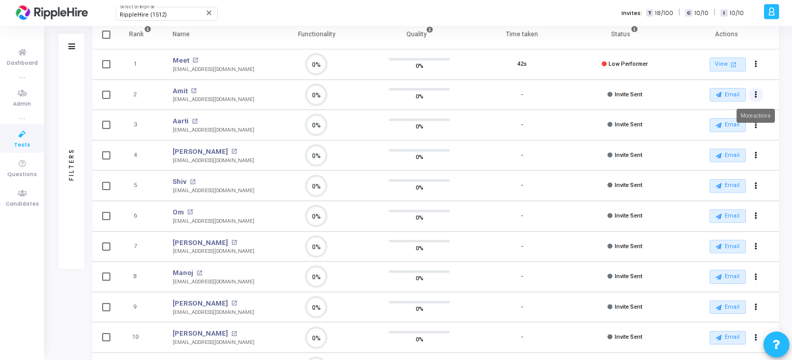
click at [757, 94] on button "Actions" at bounding box center [756, 95] width 15 height 15
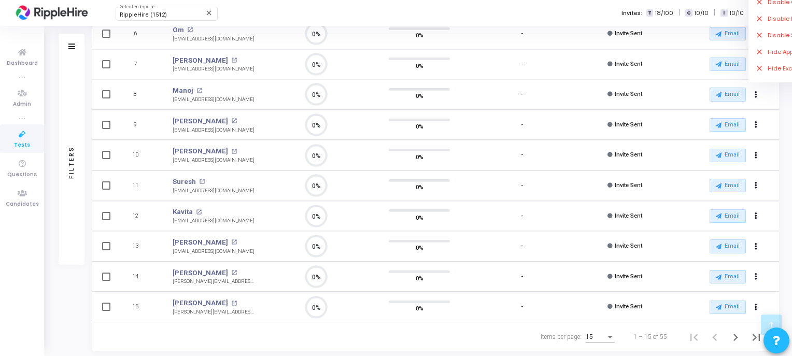
click at [603, 340] on div "15" at bounding box center [600, 338] width 29 height 25
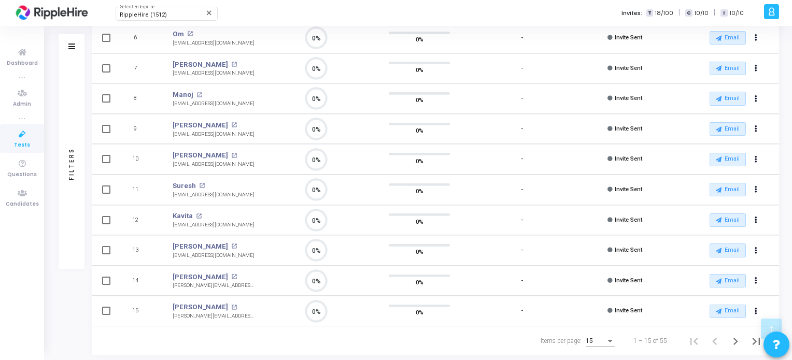
click at [602, 333] on div "15" at bounding box center [600, 338] width 29 height 17
click at [603, 333] on span "50" at bounding box center [600, 332] width 29 height 19
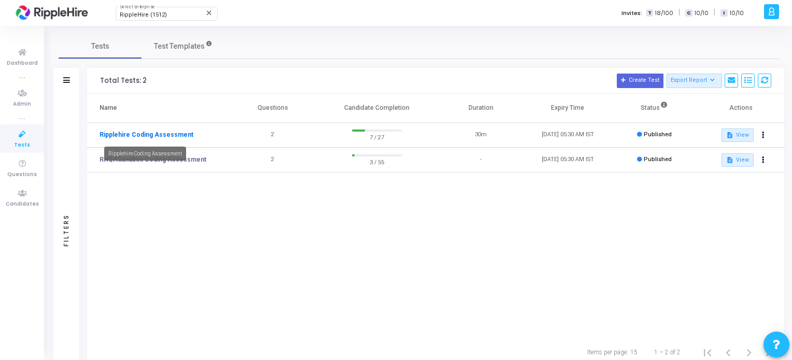
click at [133, 136] on link "Ripplehire Coding Assessment" at bounding box center [147, 134] width 94 height 9
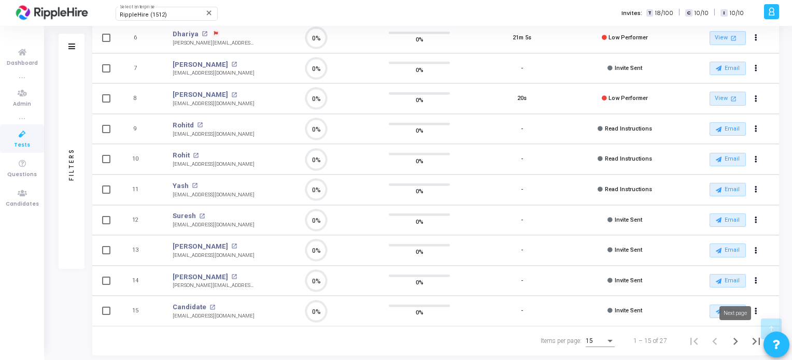
click at [734, 337] on icon "Next page" at bounding box center [735, 341] width 15 height 15
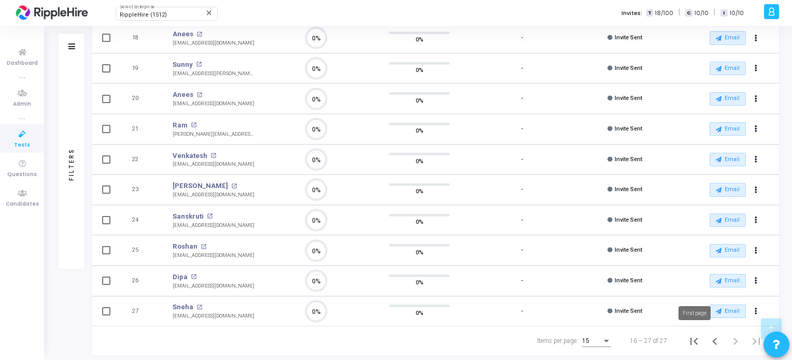
click at [698, 340] on icon "First page" at bounding box center [694, 341] width 15 height 15
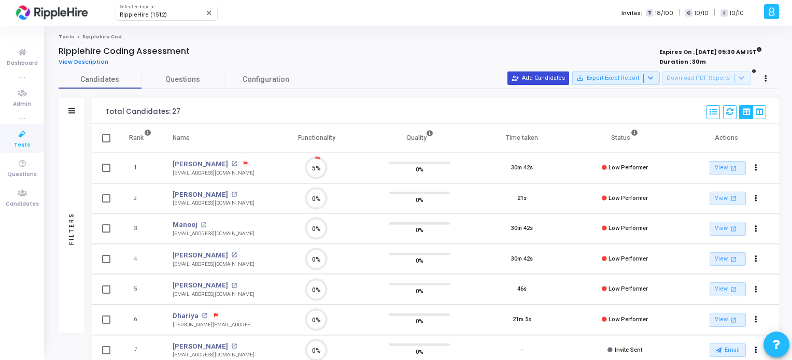
click at [544, 80] on button "person_add_alt Add Candidates" at bounding box center [539, 78] width 62 height 13
click at [771, 76] on button at bounding box center [766, 79] width 15 height 15
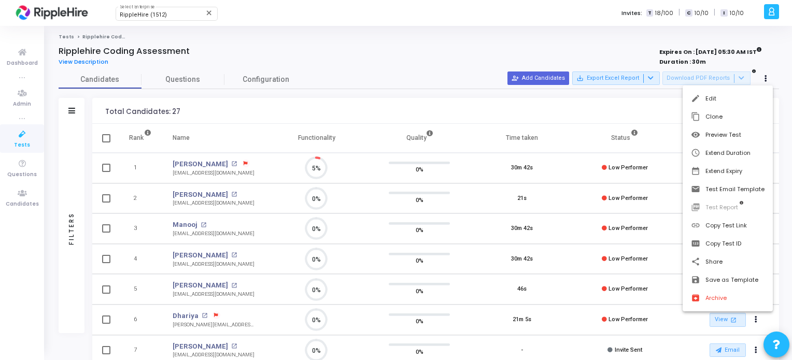
click at [762, 11] on div at bounding box center [396, 180] width 792 height 360
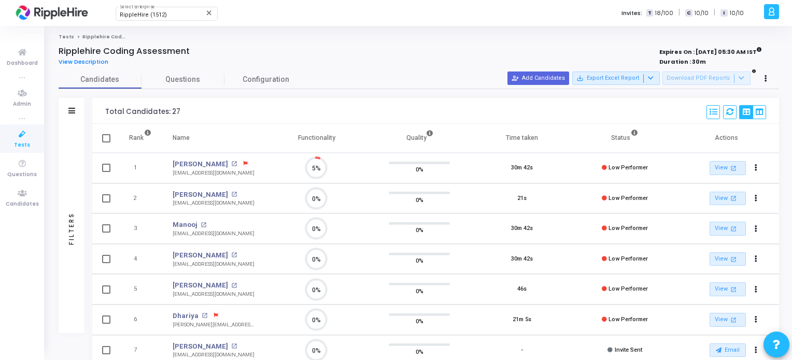
click at [768, 10] on icon at bounding box center [772, 12] width 8 height 12
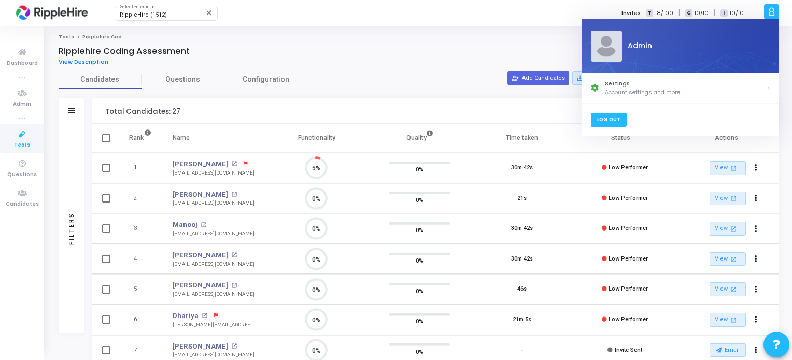
click at [615, 118] on link "Log Out" at bounding box center [608, 120] width 36 height 14
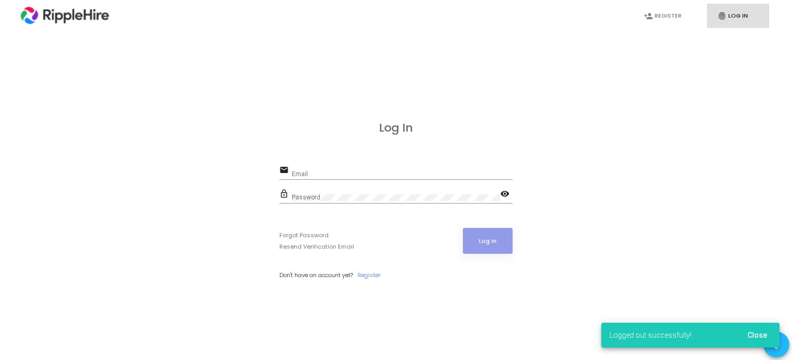
type input "admin.ripplehire@codejudge.io"
click at [483, 241] on button "Log In" at bounding box center [488, 241] width 50 height 26
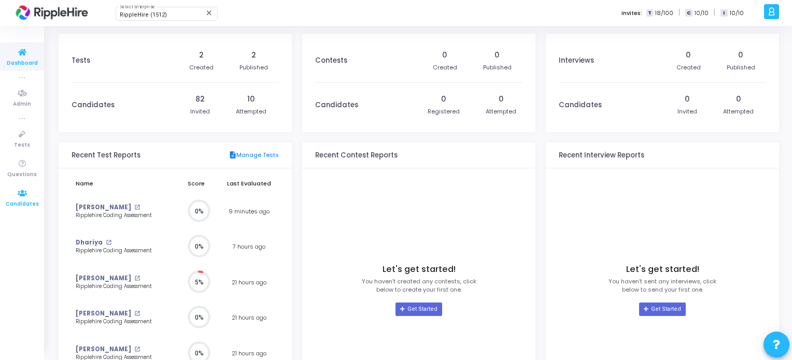
click at [27, 190] on icon at bounding box center [22, 193] width 22 height 13
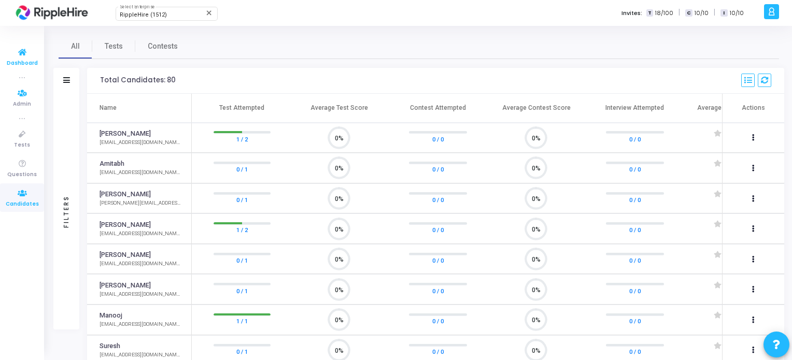
click at [21, 60] on span "Dashboard" at bounding box center [22, 63] width 31 height 9
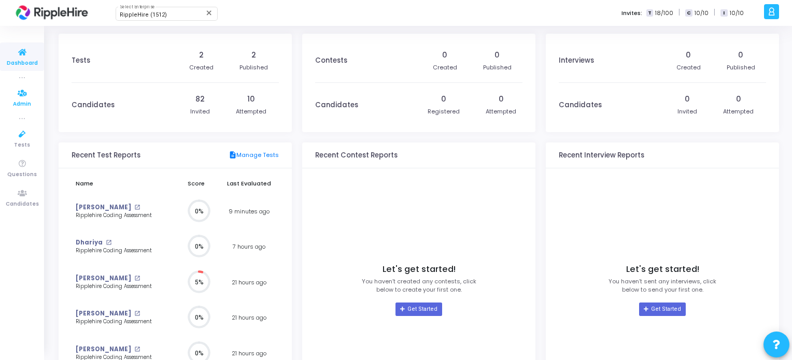
click at [25, 103] on span "Admin" at bounding box center [22, 104] width 18 height 9
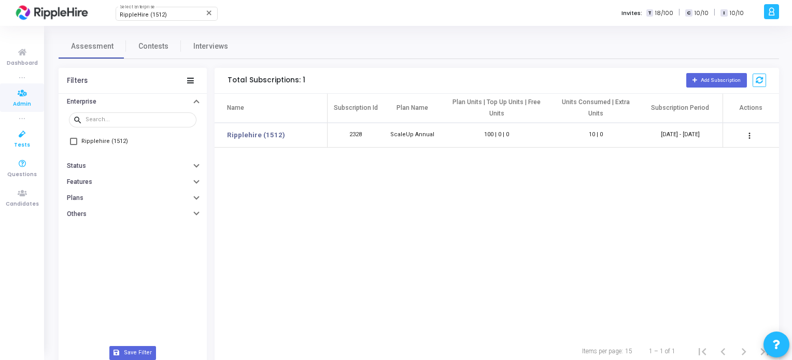
click at [29, 146] on link "Tests" at bounding box center [22, 138] width 44 height 29
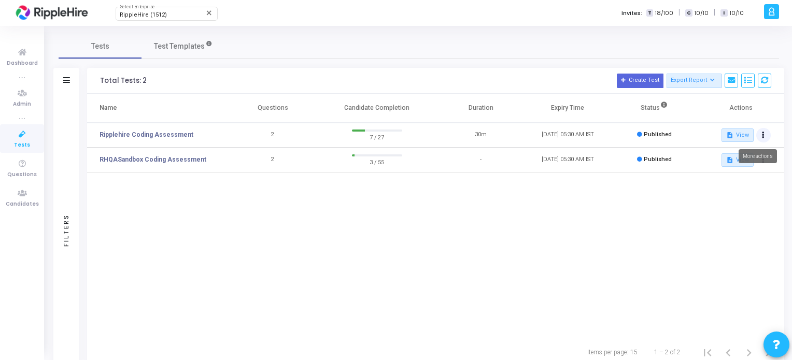
click at [758, 132] on button at bounding box center [763, 135] width 15 height 15
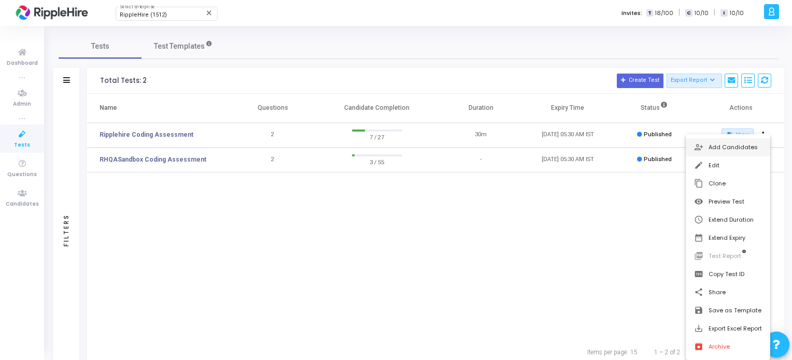
click at [720, 145] on button "person_add_alt Add Candidates" at bounding box center [728, 147] width 85 height 18
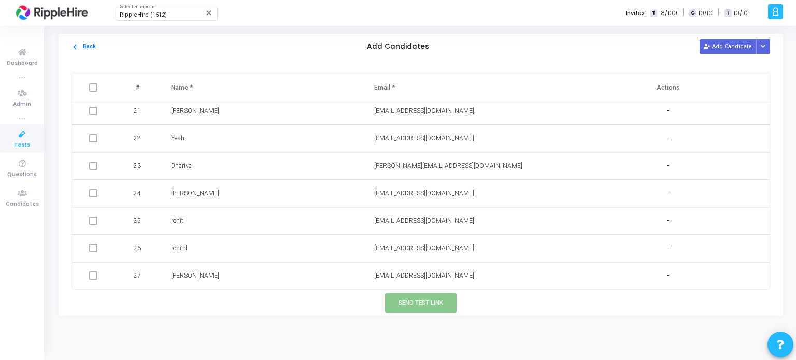
click at [99, 274] on td at bounding box center [94, 275] width 45 height 27
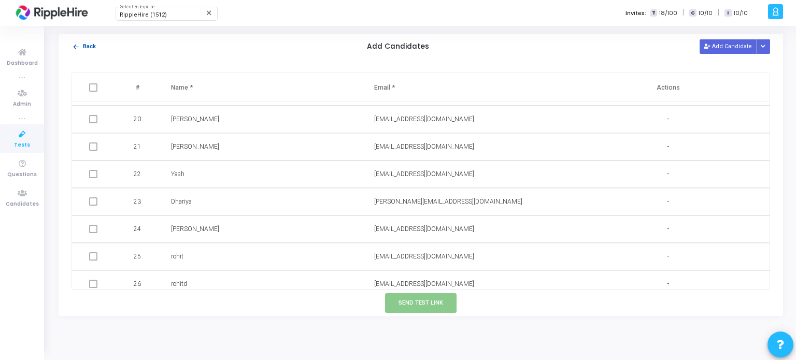
click at [82, 43] on button "arrow_back Back" at bounding box center [84, 47] width 25 height 10
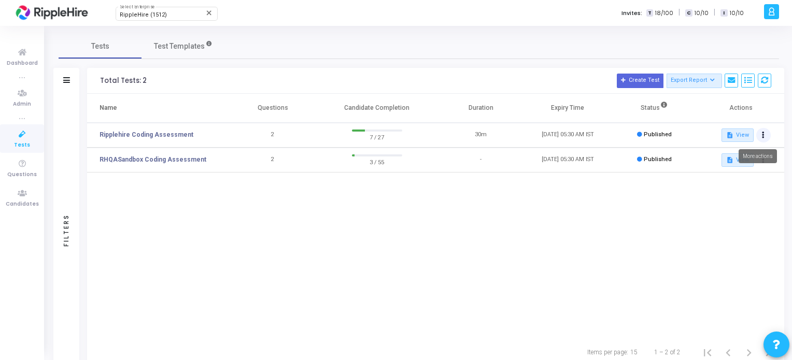
click at [767, 136] on button at bounding box center [763, 135] width 15 height 15
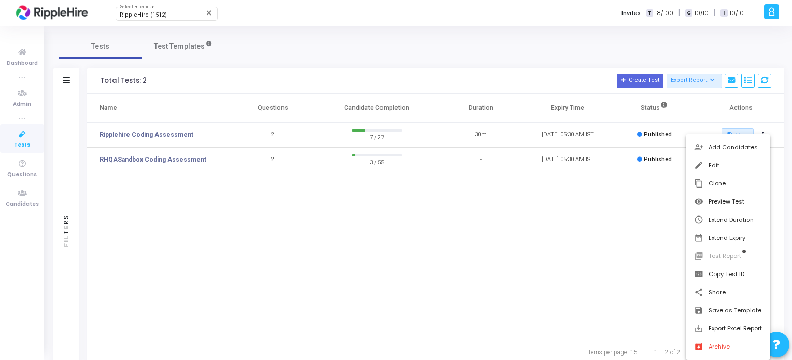
click at [628, 300] on div at bounding box center [396, 180] width 792 height 360
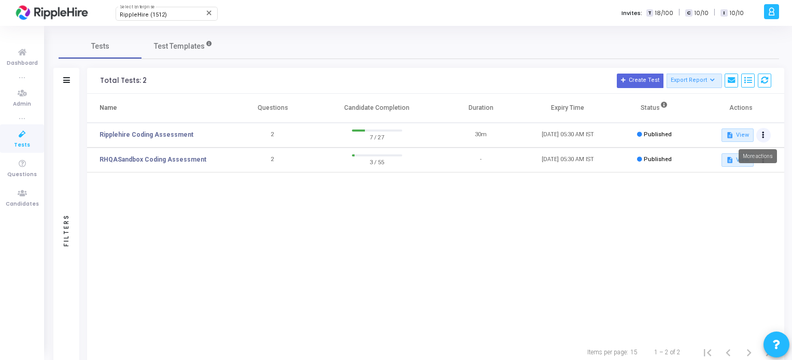
click at [761, 132] on button at bounding box center [763, 135] width 15 height 15
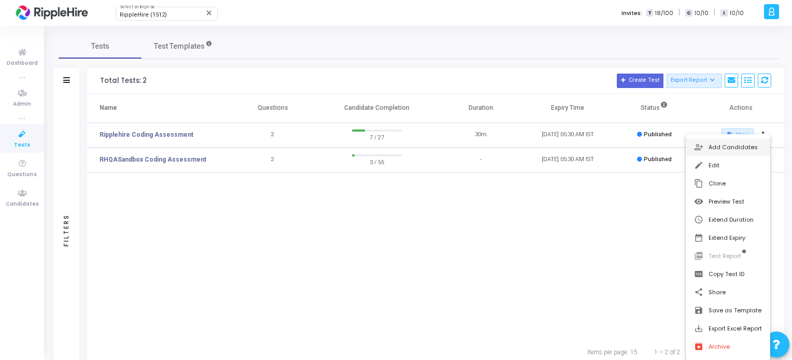
click at [712, 152] on button "person_add_alt Add Candidates" at bounding box center [728, 147] width 85 height 18
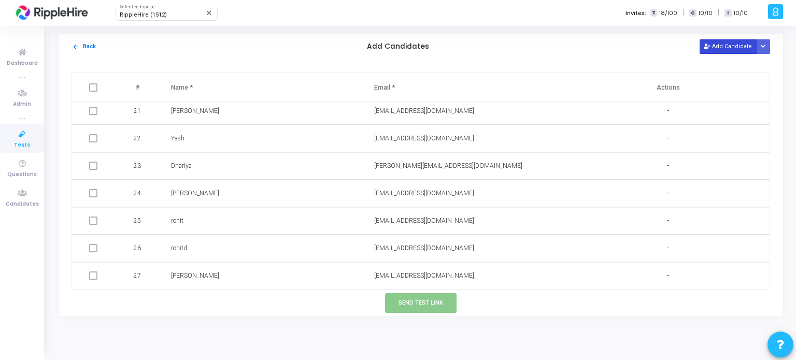
click at [723, 49] on button "Add Candidate" at bounding box center [728, 46] width 57 height 14
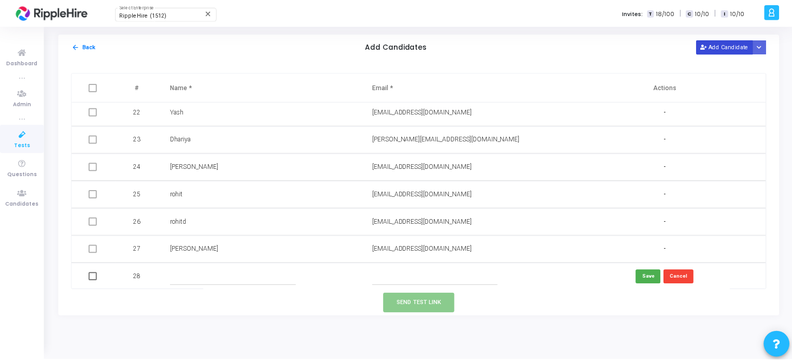
scroll to position [582, 0]
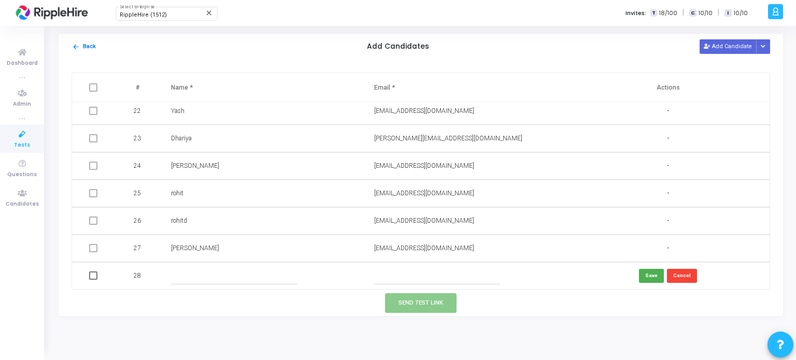
click at [421, 273] on input "text" at bounding box center [437, 276] width 126 height 17
type input "ramesh22@yopmail.com"
click at [215, 278] on input "text" at bounding box center [234, 276] width 126 height 17
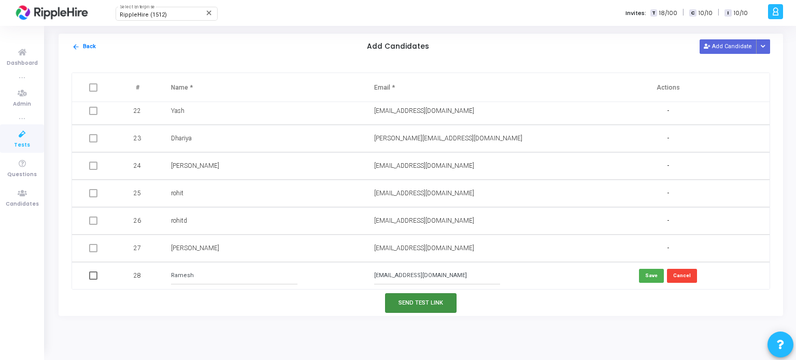
type input "Ramesh"
click at [439, 306] on button "Send Test Link" at bounding box center [421, 302] width 72 height 19
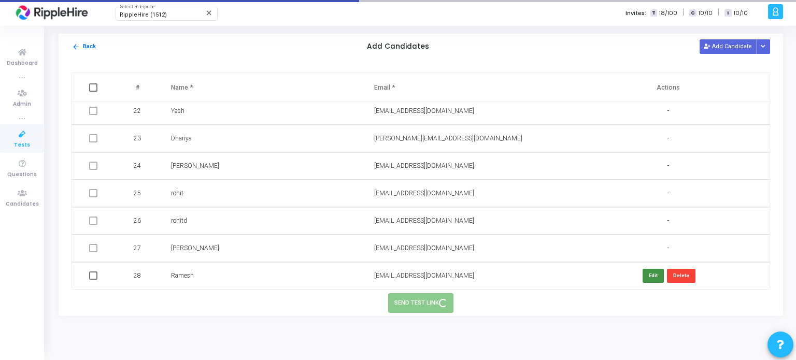
click at [643, 276] on button "Edit" at bounding box center [653, 276] width 21 height 14
click at [643, 276] on button "Save" at bounding box center [651, 276] width 25 height 14
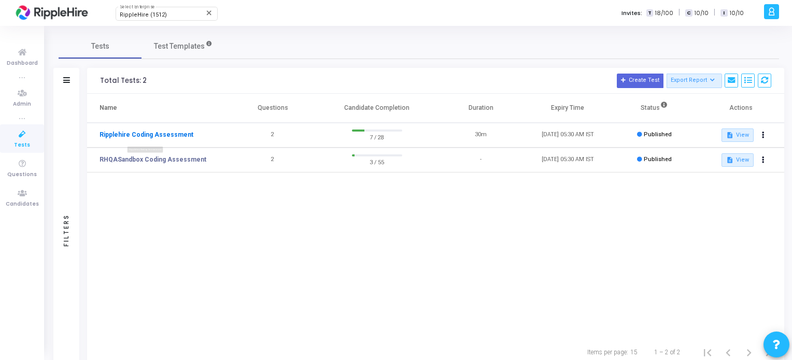
click at [136, 137] on link "Ripplehire Coding Assessment" at bounding box center [147, 134] width 94 height 9
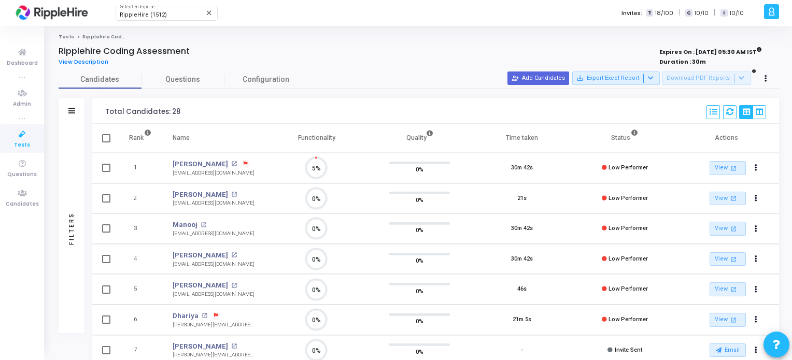
scroll to position [21, 26]
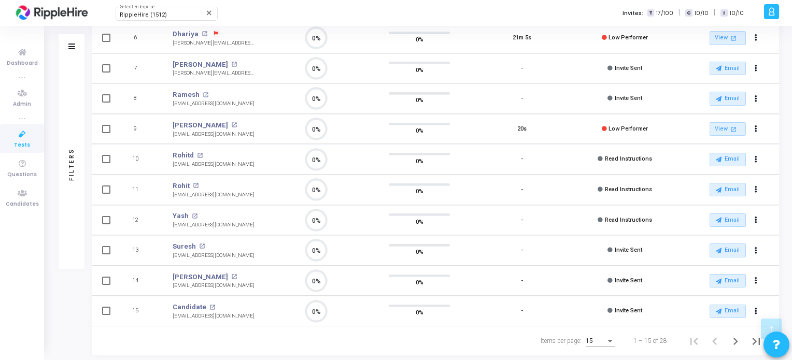
click at [601, 339] on div "15" at bounding box center [596, 341] width 20 height 7
click at [600, 338] on span "50" at bounding box center [600, 332] width 29 height 19
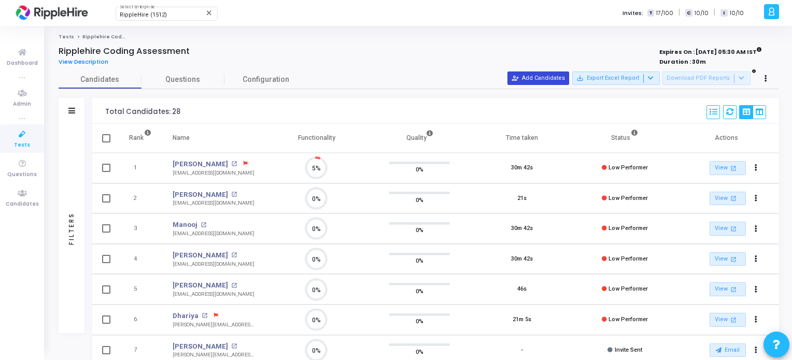
click at [544, 75] on button "person_add_alt Add Candidates" at bounding box center [539, 78] width 62 height 13
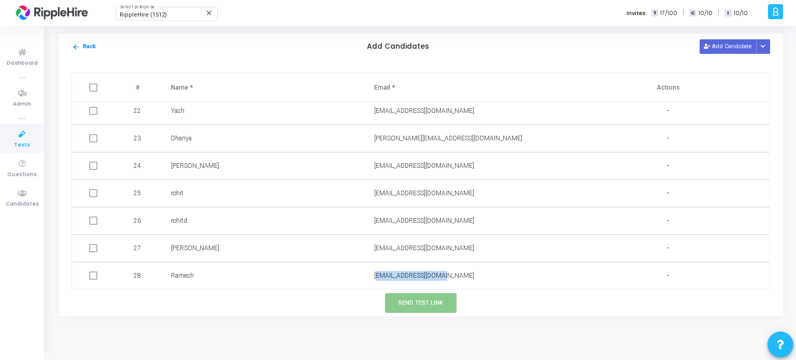
drag, startPoint x: 371, startPoint y: 276, endPoint x: 459, endPoint y: 276, distance: 88.1
click at [459, 276] on td "ramesh22@yopmail.com" at bounding box center [465, 275] width 203 height 27
copy span "ramesh22@yopmail.com"
click at [79, 45] on mat-icon "arrow_back" at bounding box center [76, 47] width 8 height 8
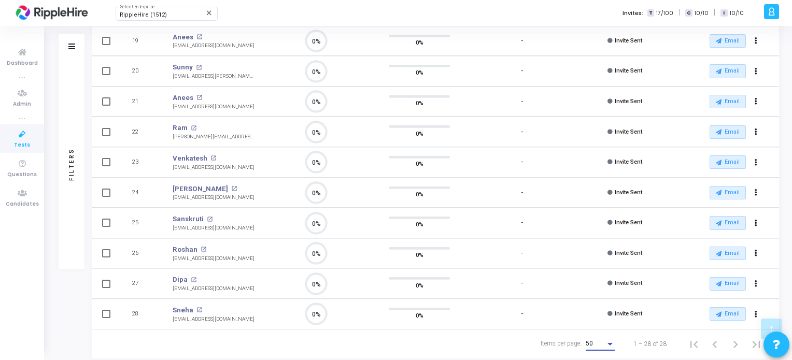
click at [596, 341] on div "50" at bounding box center [596, 344] width 20 height 7
click at [596, 339] on span "50" at bounding box center [600, 338] width 29 height 19
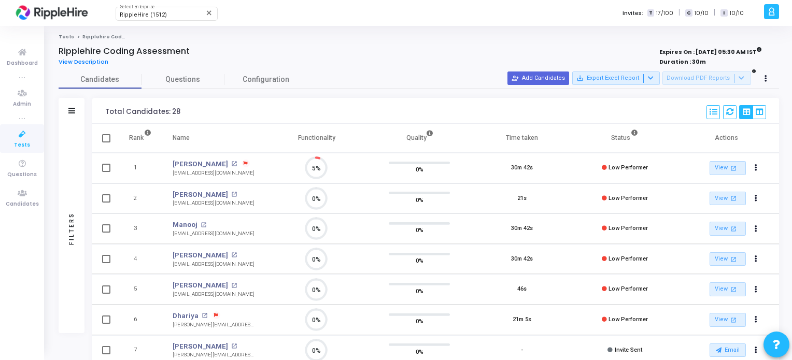
click at [24, 147] on span "Tests" at bounding box center [22, 145] width 16 height 9
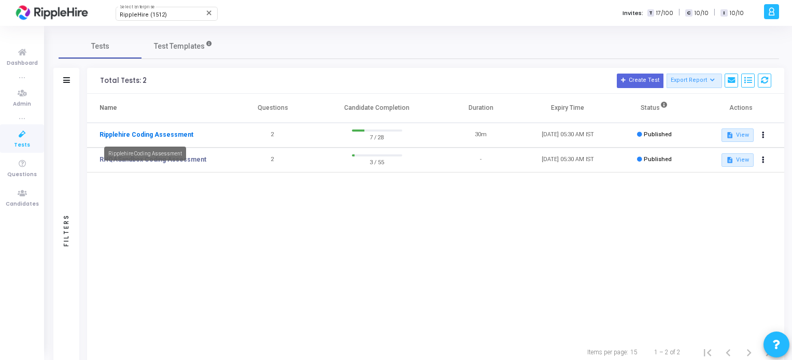
click at [130, 134] on link "Ripplehire Coding Assessment" at bounding box center [147, 134] width 94 height 9
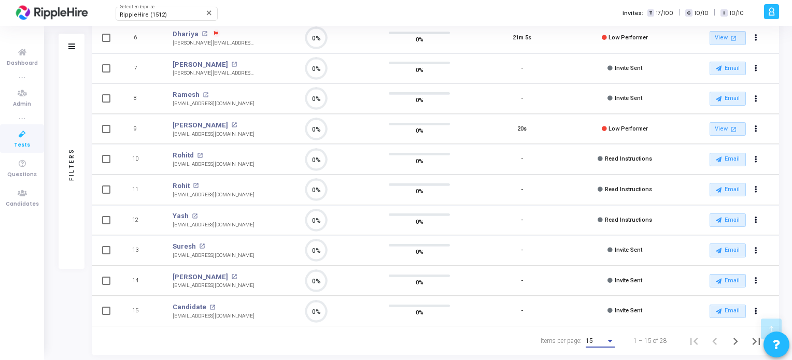
click at [592, 337] on span "15" at bounding box center [589, 340] width 7 height 7
click at [592, 336] on span "50" at bounding box center [600, 332] width 29 height 19
